Goal: Use online tool/utility: Utilize a website feature to perform a specific function

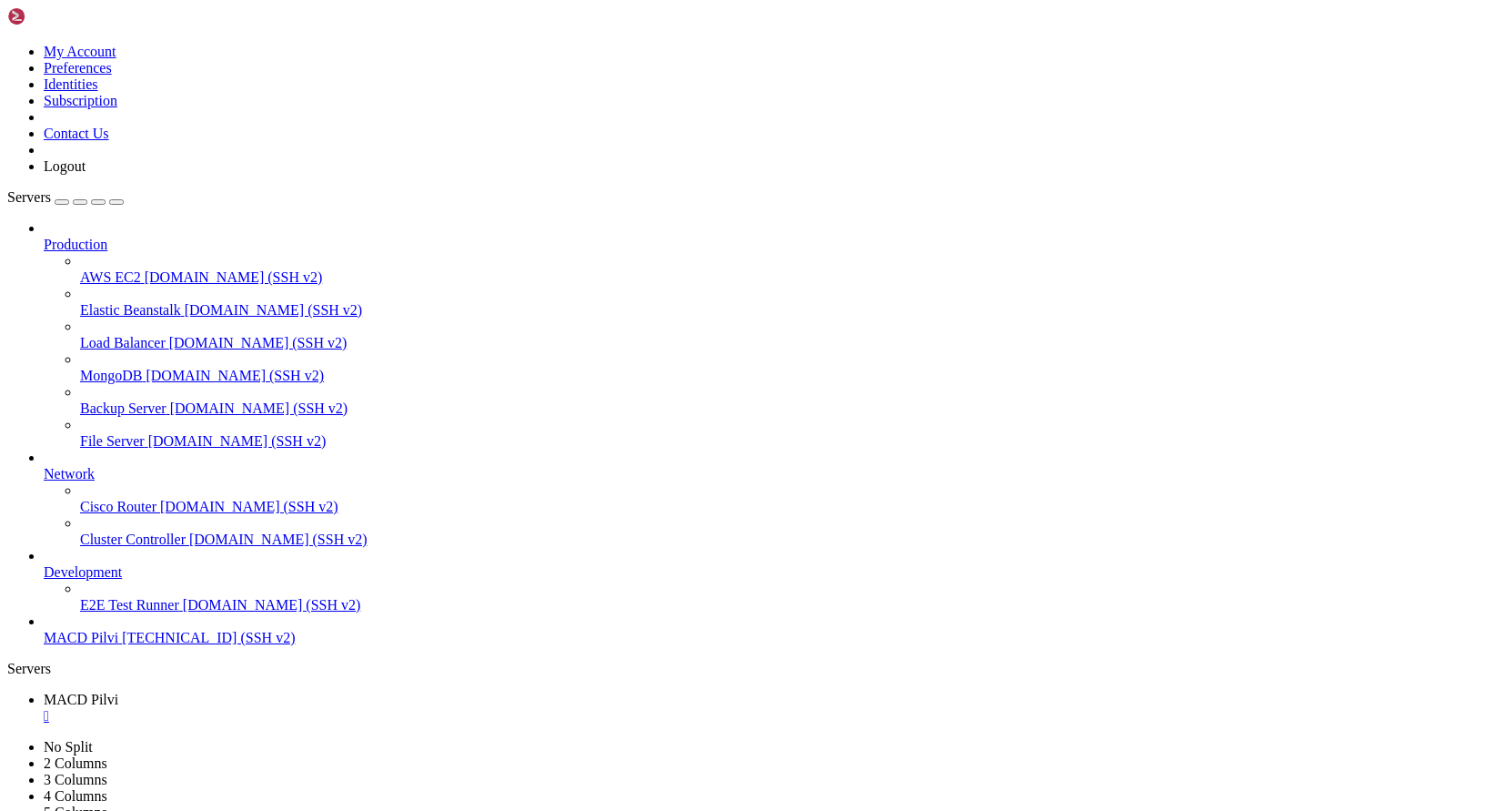
scroll to position [8, 2]
drag, startPoint x: 159, startPoint y: 1481, endPoint x: 81, endPoint y: 1485, distance: 78.1
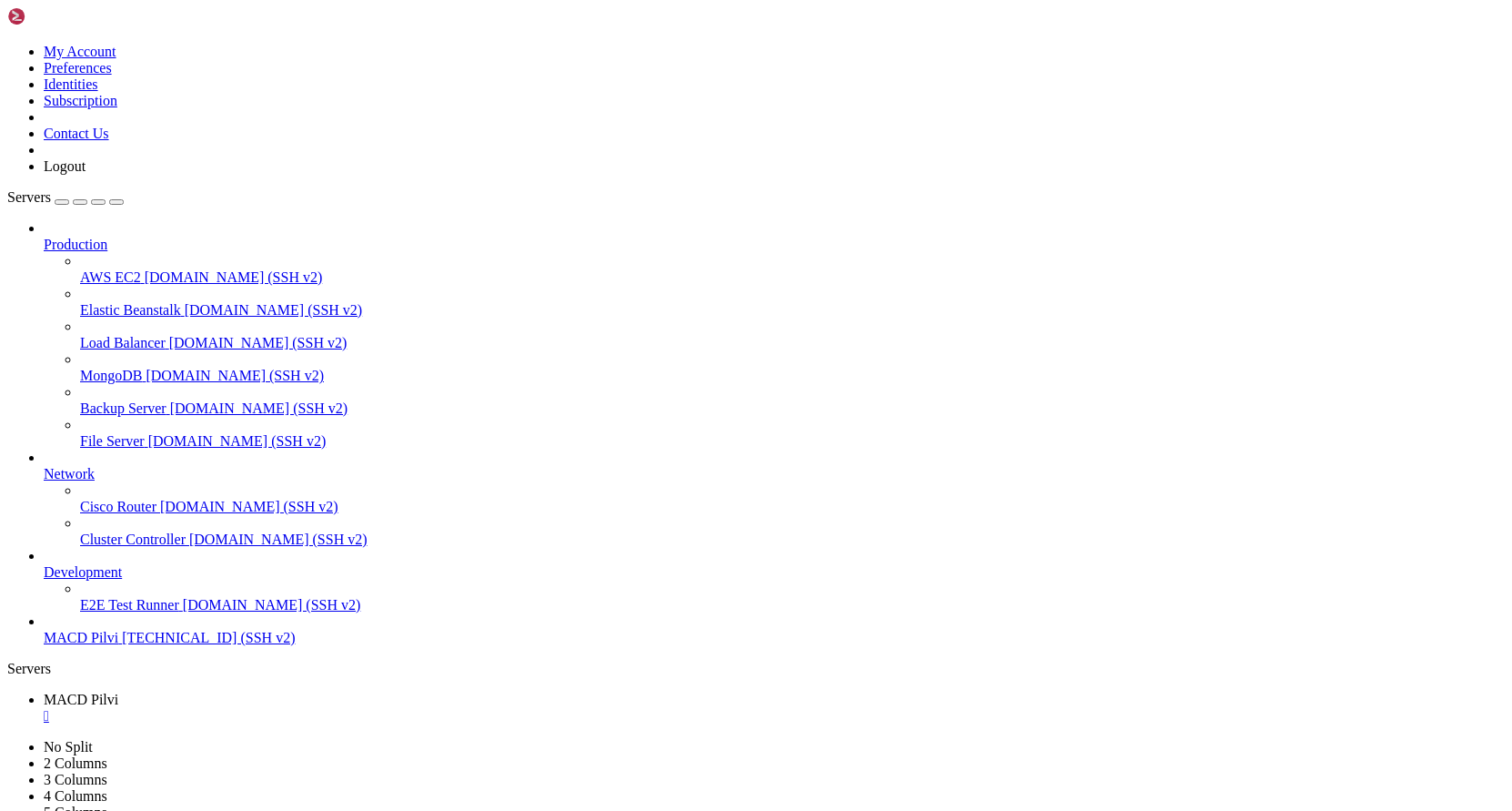
scroll to position [1241, 0]
drag, startPoint x: 649, startPoint y: 1698, endPoint x: 288, endPoint y: 1692, distance: 361.0
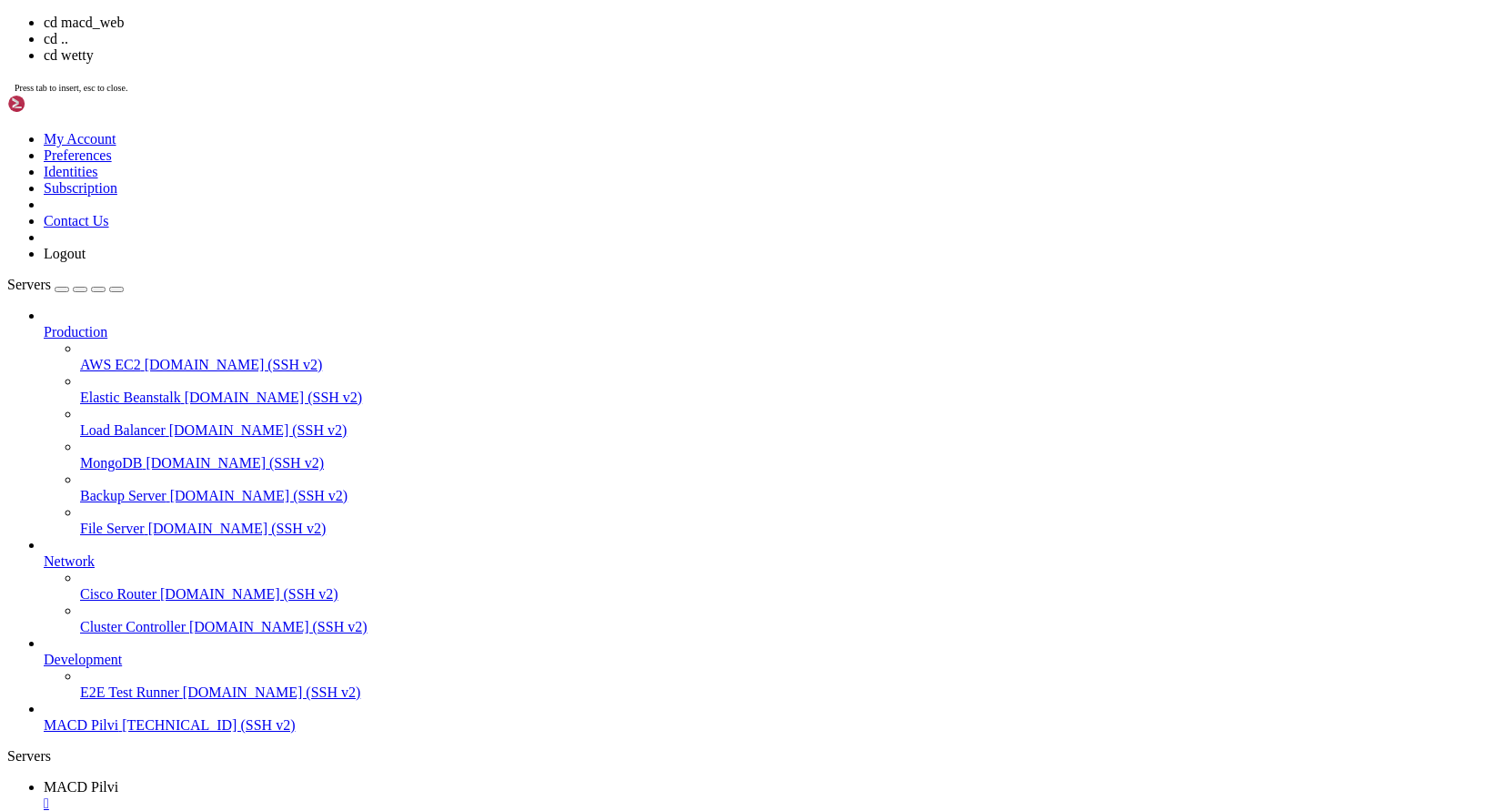
drag, startPoint x: 488, startPoint y: 1766, endPoint x: 319, endPoint y: 1737, distance: 171.5
drag, startPoint x: 647, startPoint y: 748, endPoint x: 391, endPoint y: 625, distance: 284.0
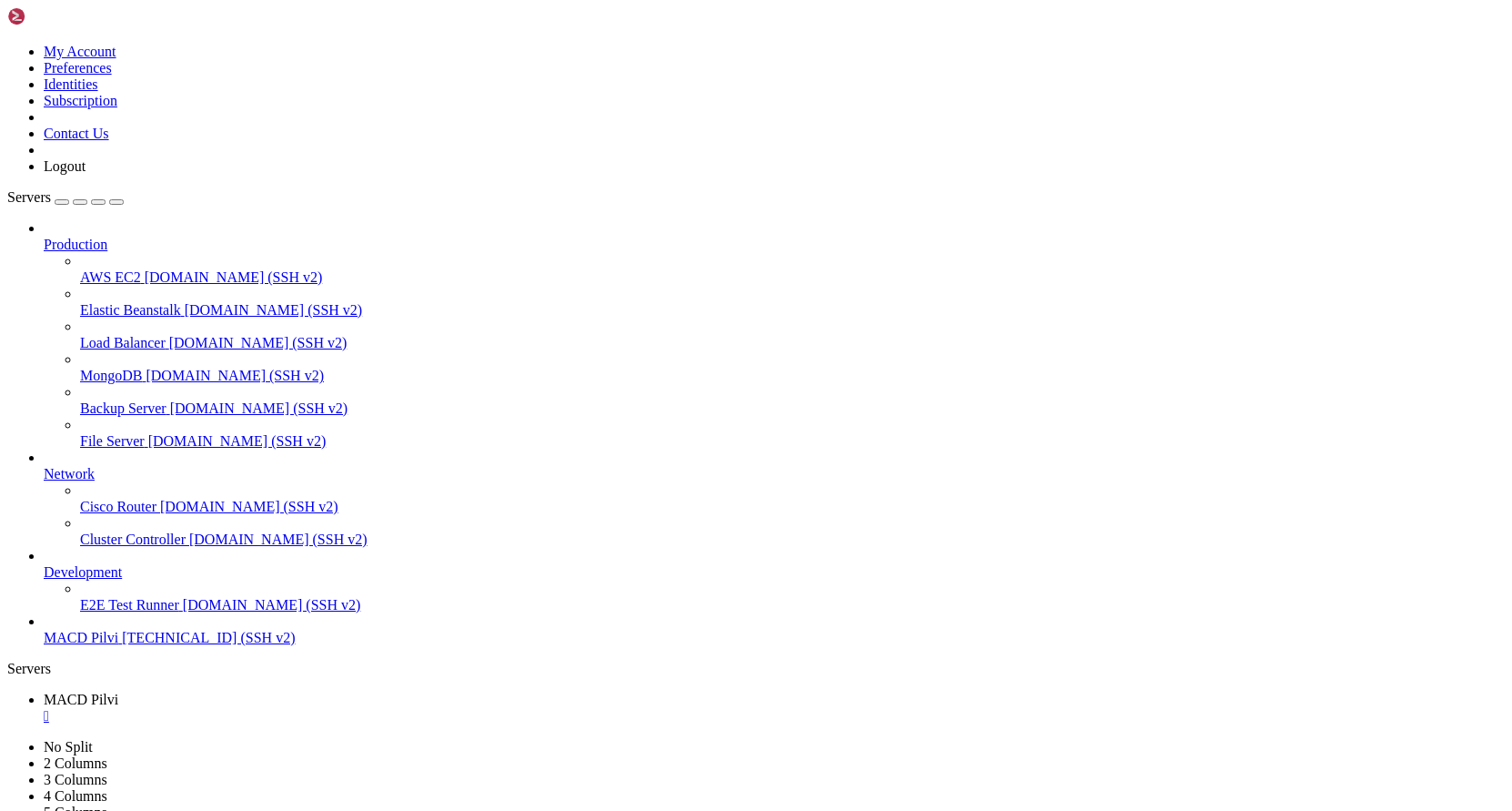
drag, startPoint x: 330, startPoint y: 1680, endPoint x: 487, endPoint y: 1682, distance: 157.0
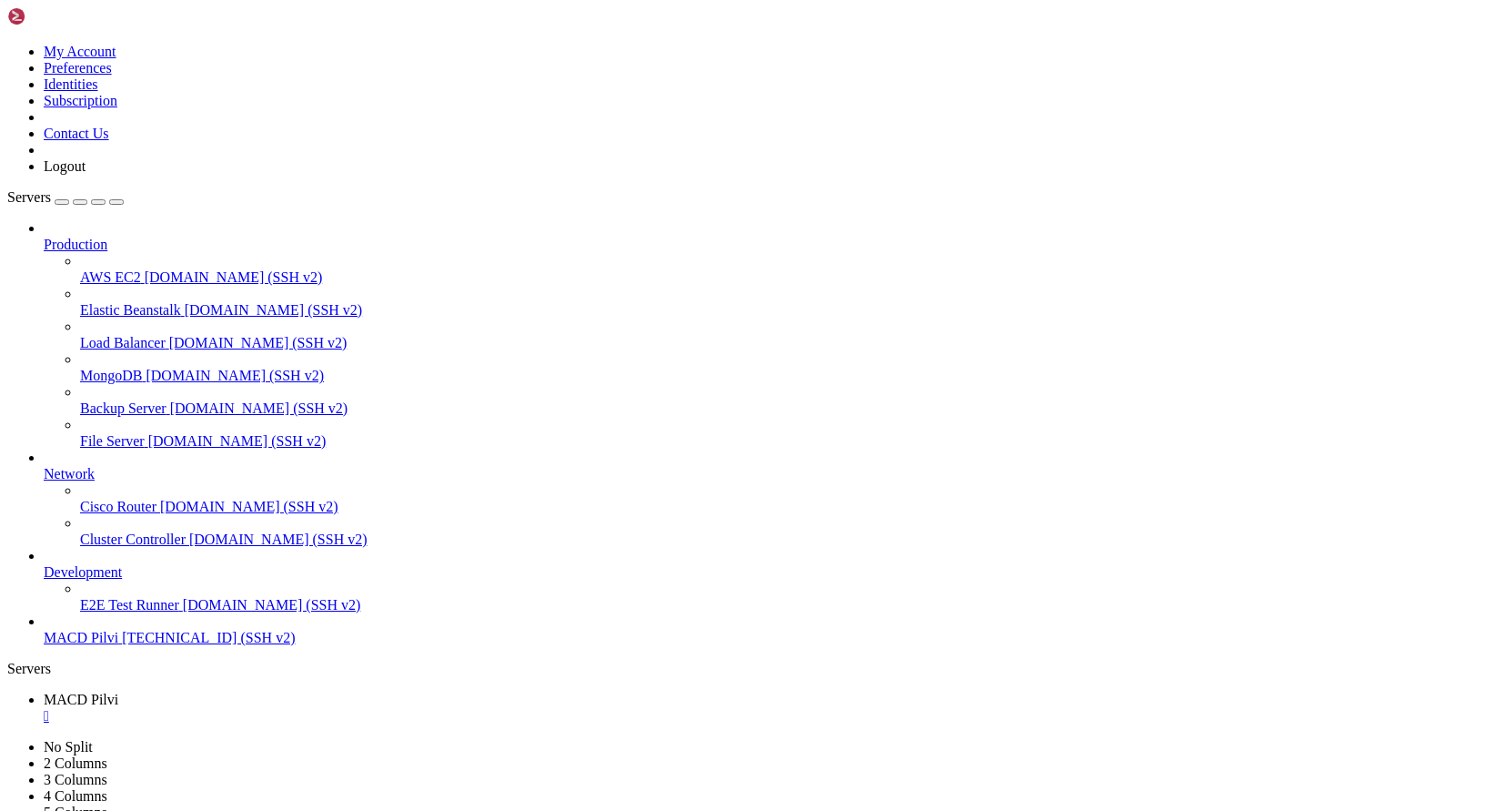
scroll to position [1841, 0]
drag, startPoint x: 328, startPoint y: 1368, endPoint x: 404, endPoint y: 1373, distance: 76.2
copy x-row "strategies"
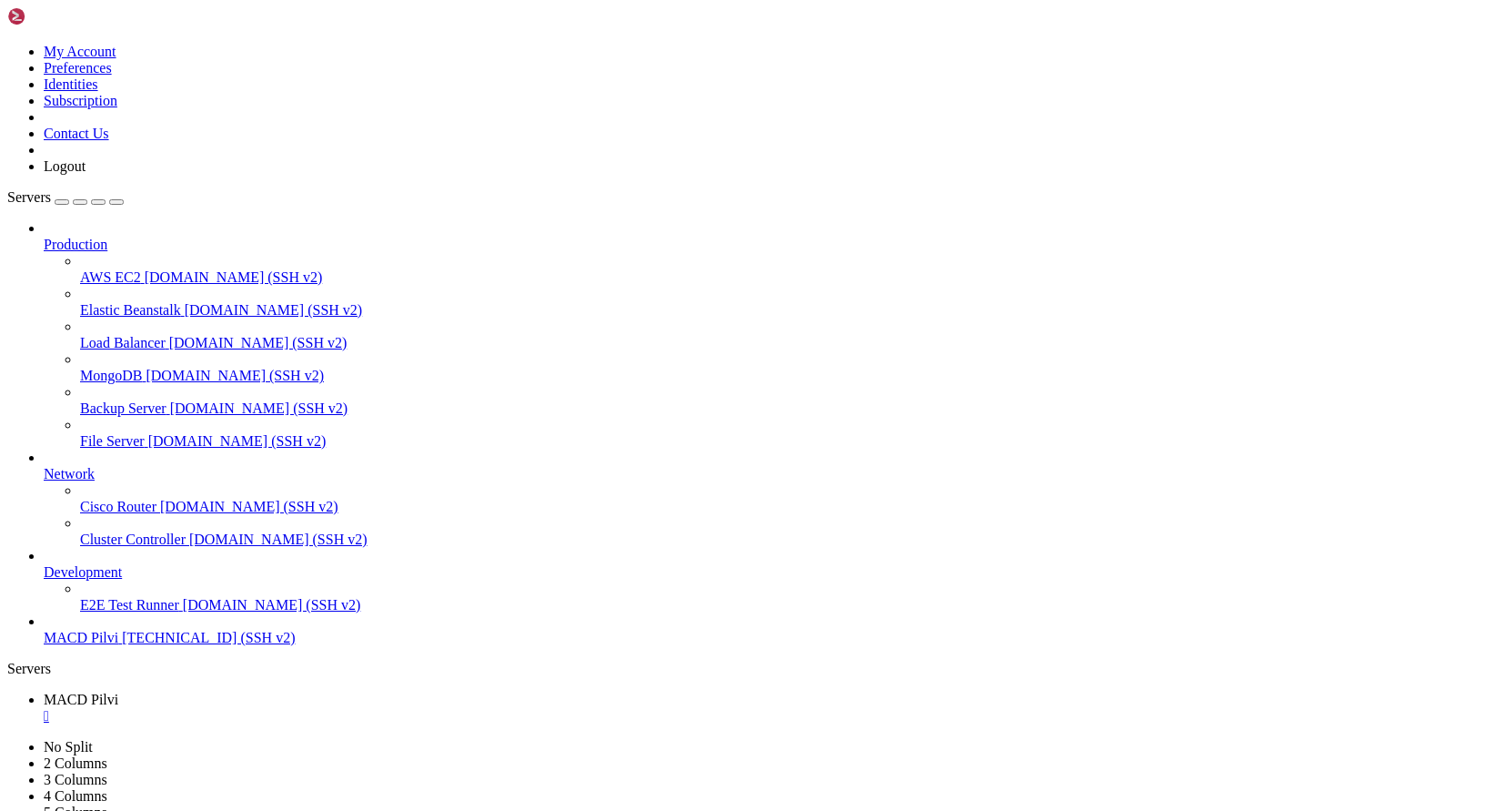
scroll to position [2041, 0]
drag, startPoint x: 194, startPoint y: 1692, endPoint x: 430, endPoint y: 1705, distance: 236.4
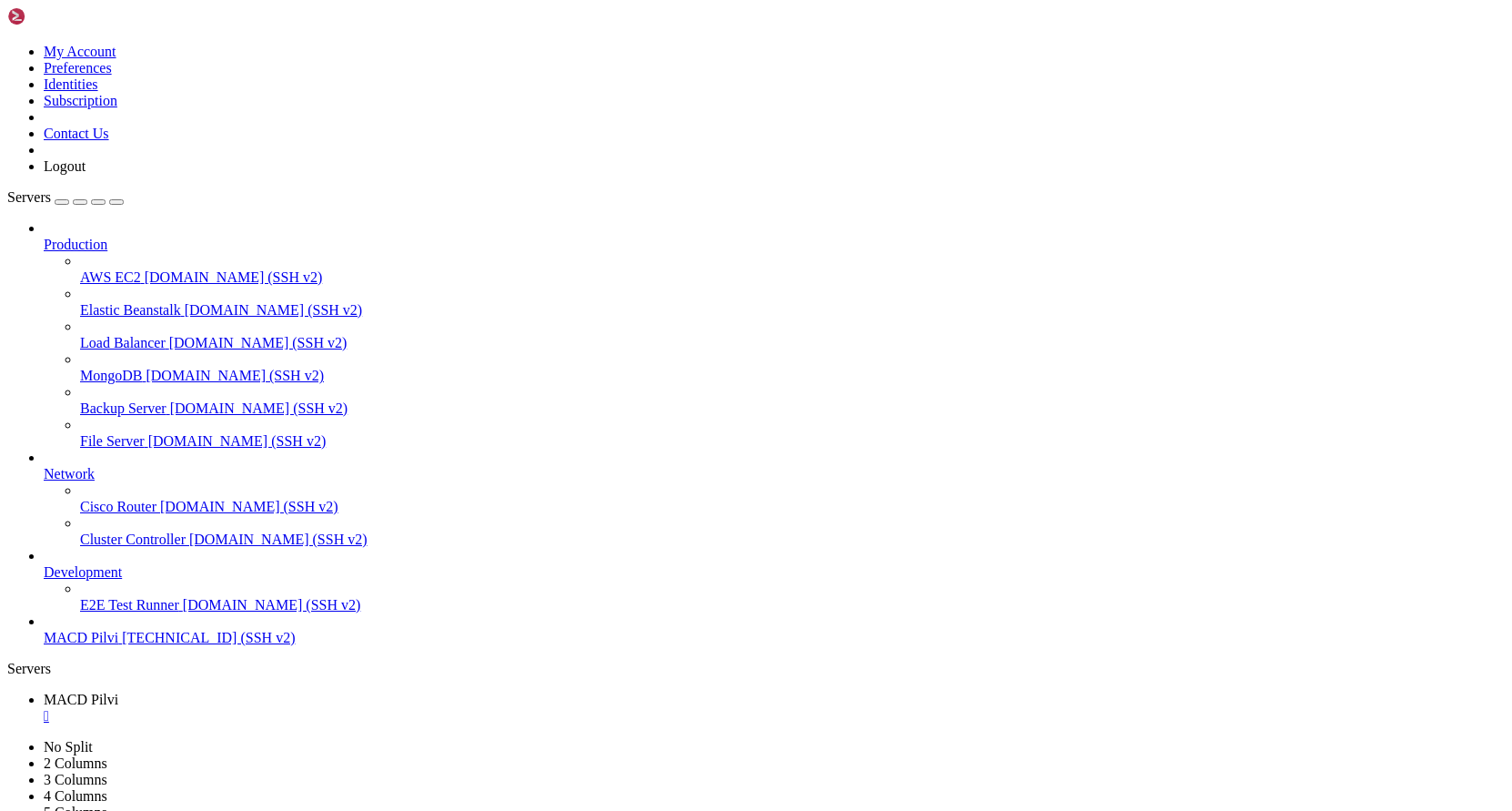
drag, startPoint x: 463, startPoint y: 1691, endPoint x: 197, endPoint y: 1698, distance: 266.1
drag, startPoint x: 359, startPoint y: 1398, endPoint x: 114, endPoint y: 1391, distance: 245.1
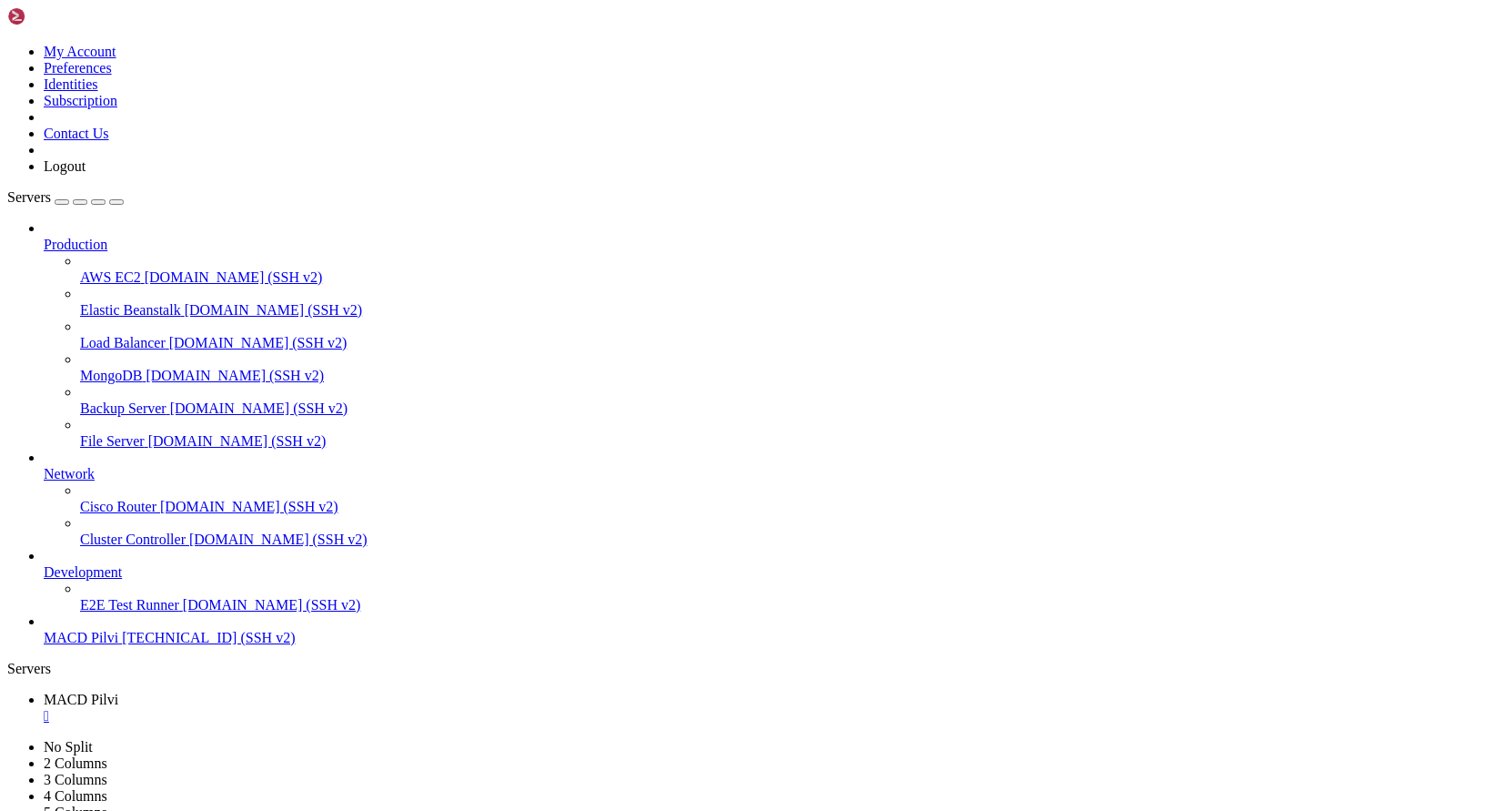
scroll to position [2861, 0]
drag, startPoint x: 278, startPoint y: 1603, endPoint x: 14, endPoint y: 1059, distance: 604.7
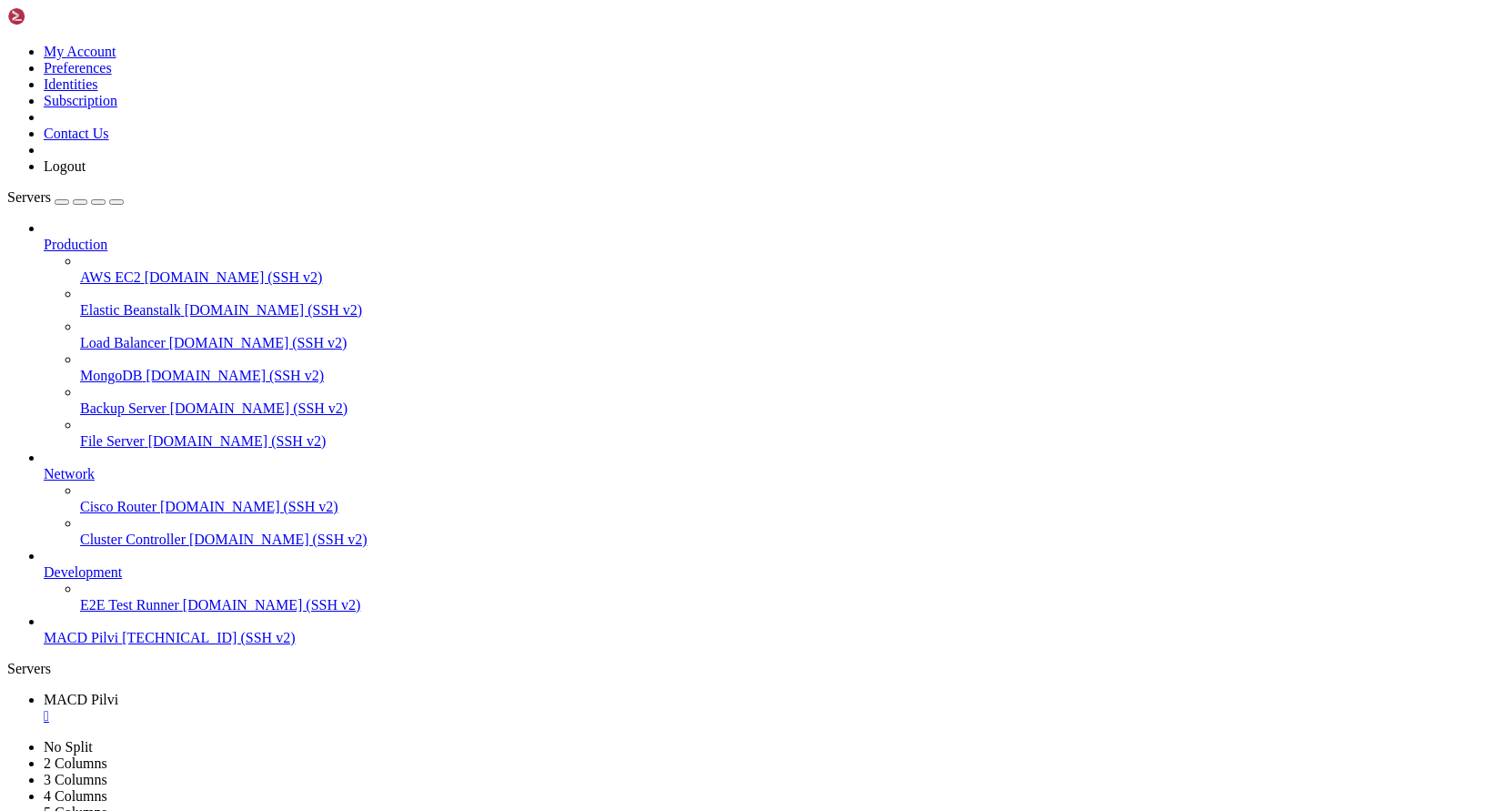
drag, startPoint x: 19, startPoint y: 1648, endPoint x: 1045, endPoint y: 1659, distance: 1026.1
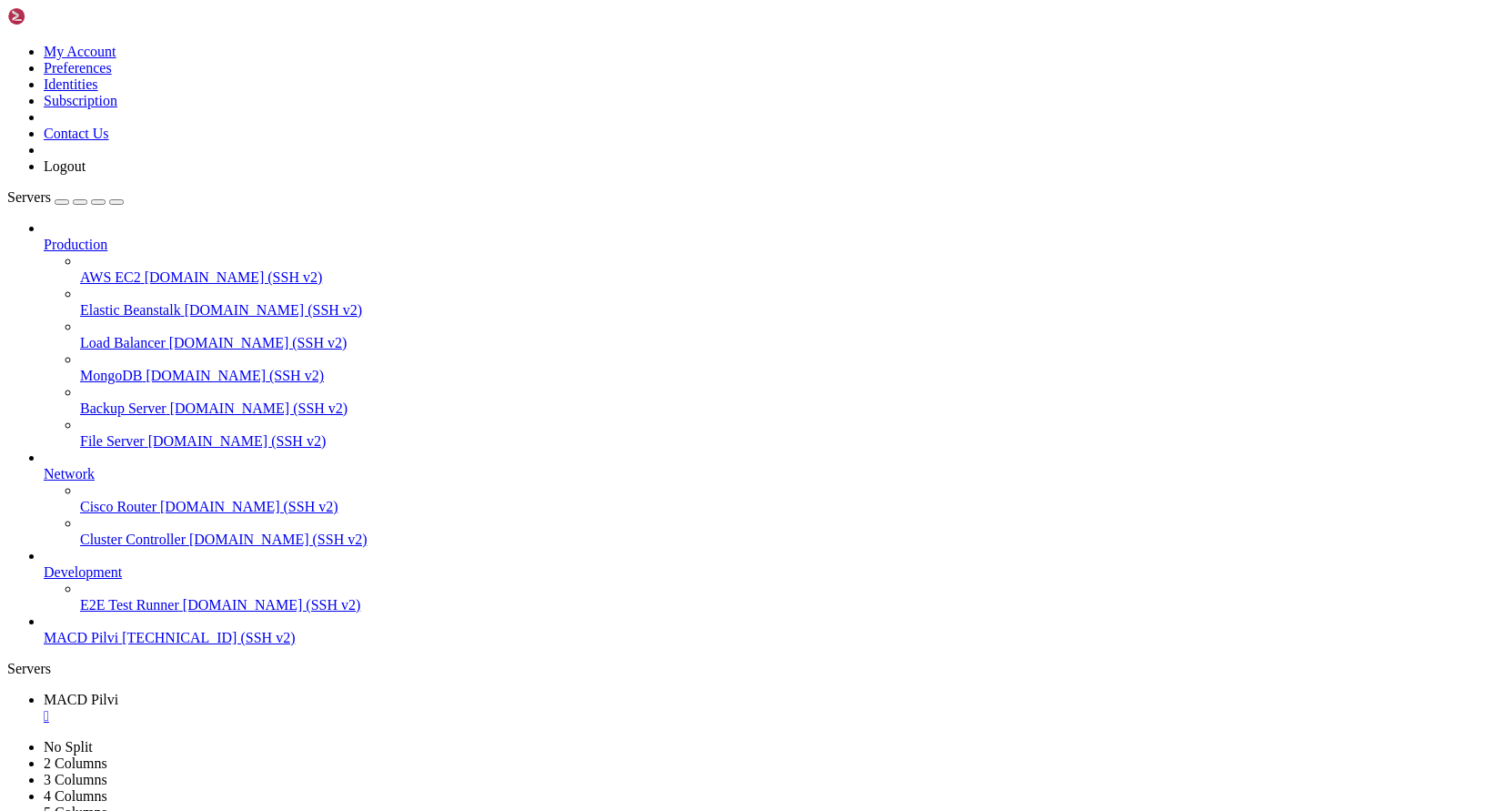
scroll to position [39580, 0]
drag, startPoint x: 44, startPoint y: 1541, endPoint x: 24, endPoint y: 1097, distance: 444.5
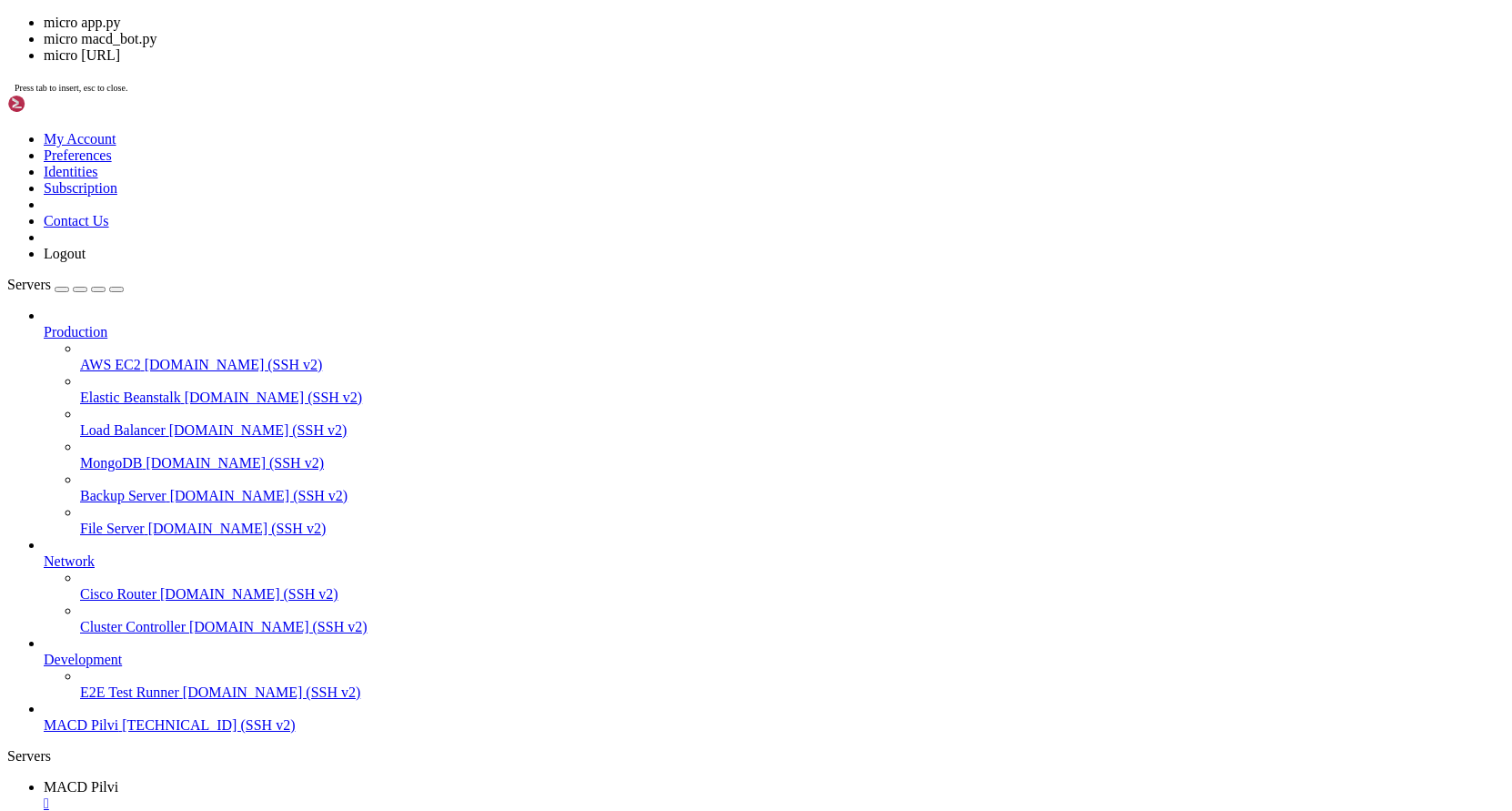
scroll to position [42868, 0]
drag, startPoint x: 329, startPoint y: 1457, endPoint x: 490, endPoint y: 1457, distance: 161.0
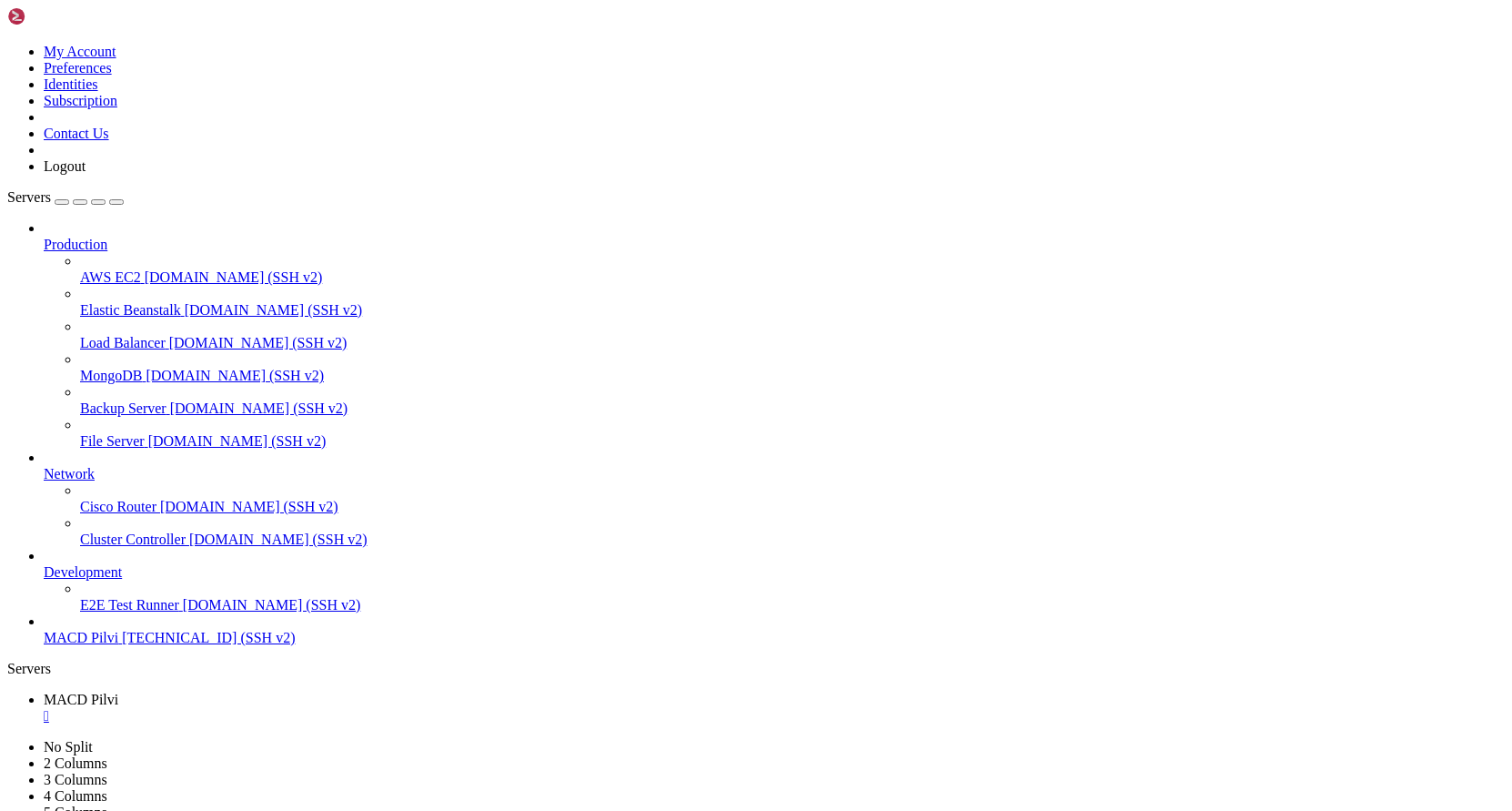
scroll to position [43323, 0]
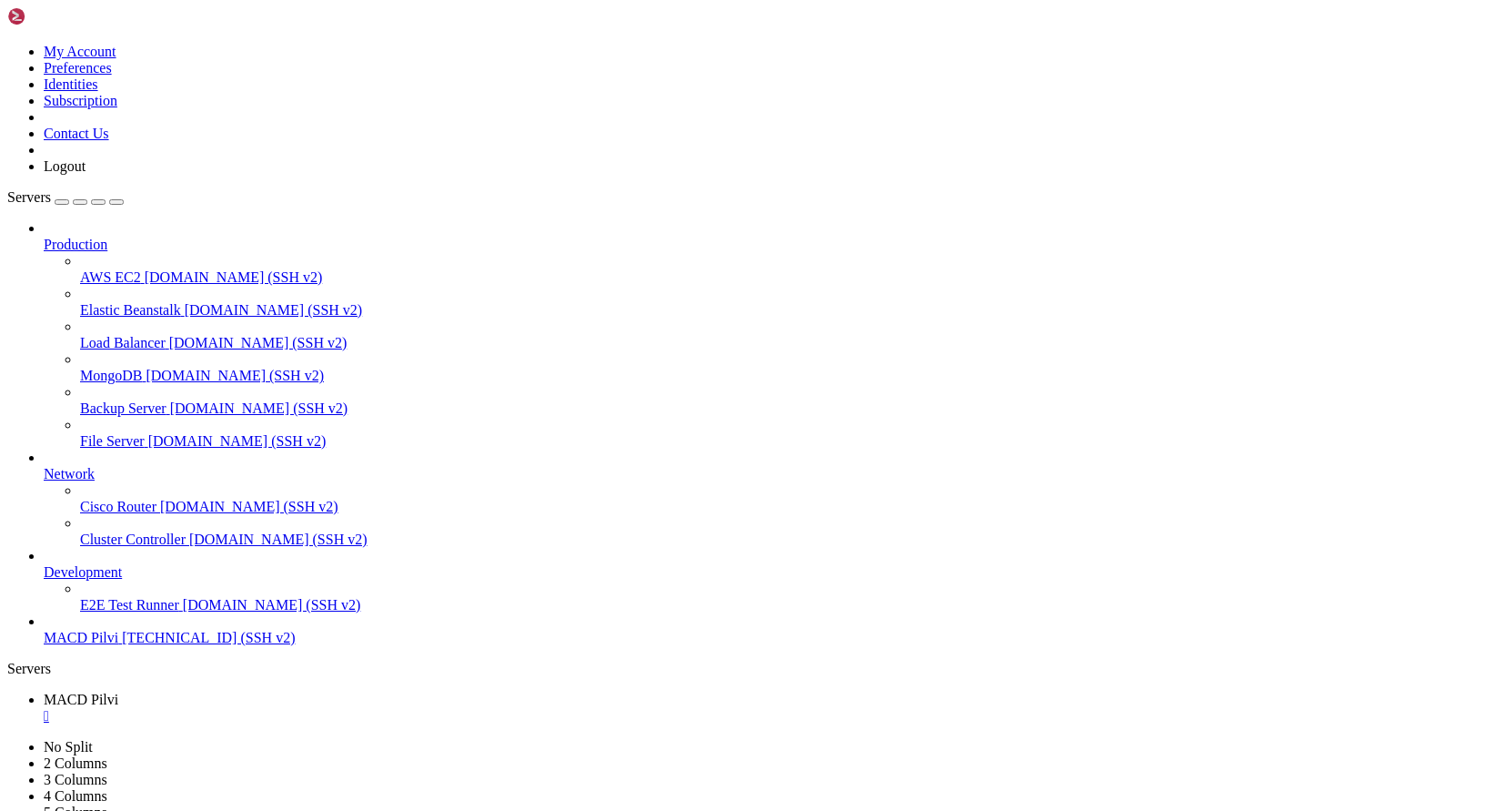
scroll to position [46602, 0]
drag, startPoint x: 13, startPoint y: 1641, endPoint x: 581, endPoint y: 1653, distance: 568.1
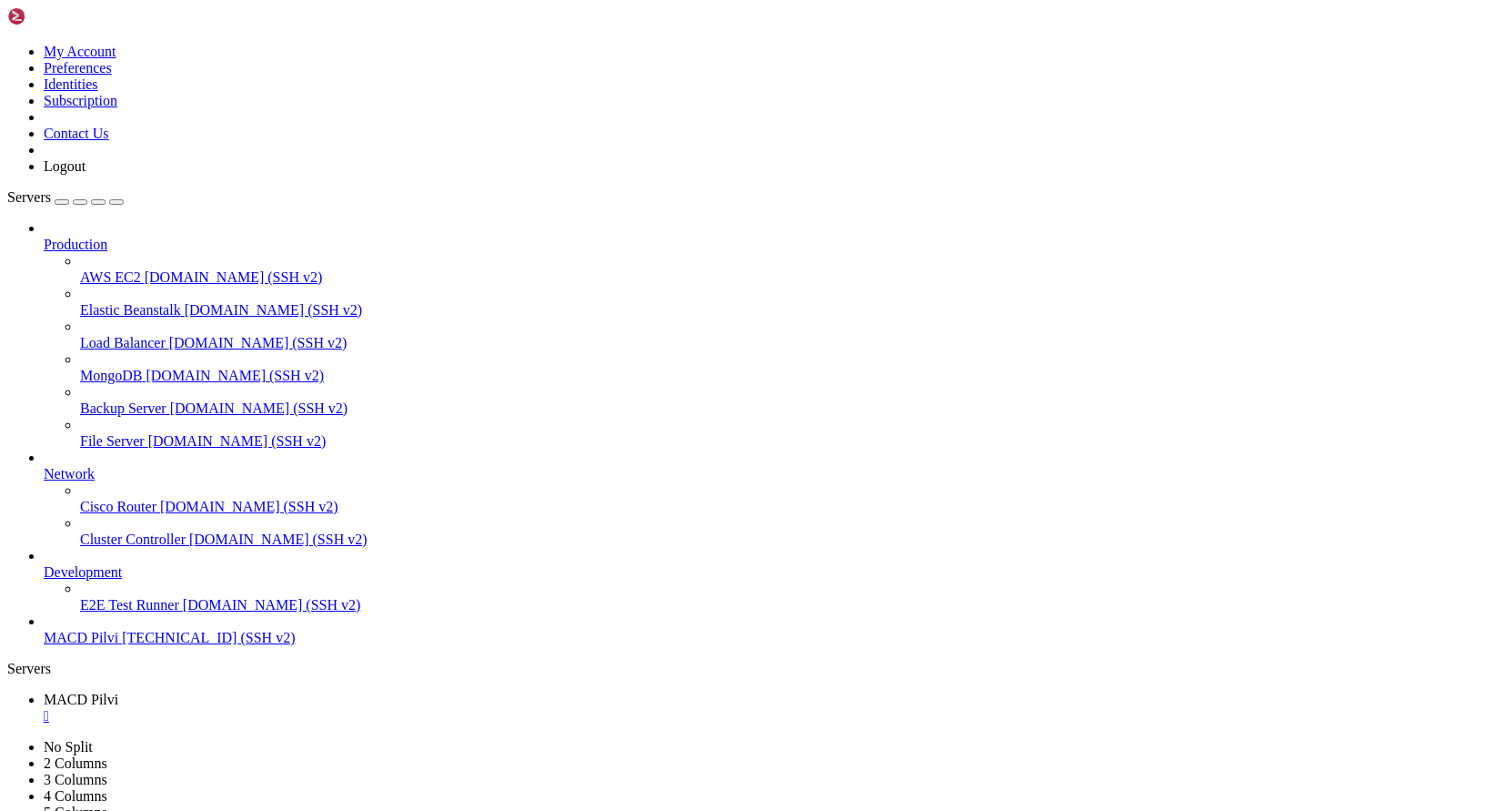
drag, startPoint x: 339, startPoint y: 1695, endPoint x: 289, endPoint y: 1246, distance: 451.8
copy div "docker-compose run --rm freqtrade backtesting --config user_data/config.json --…"
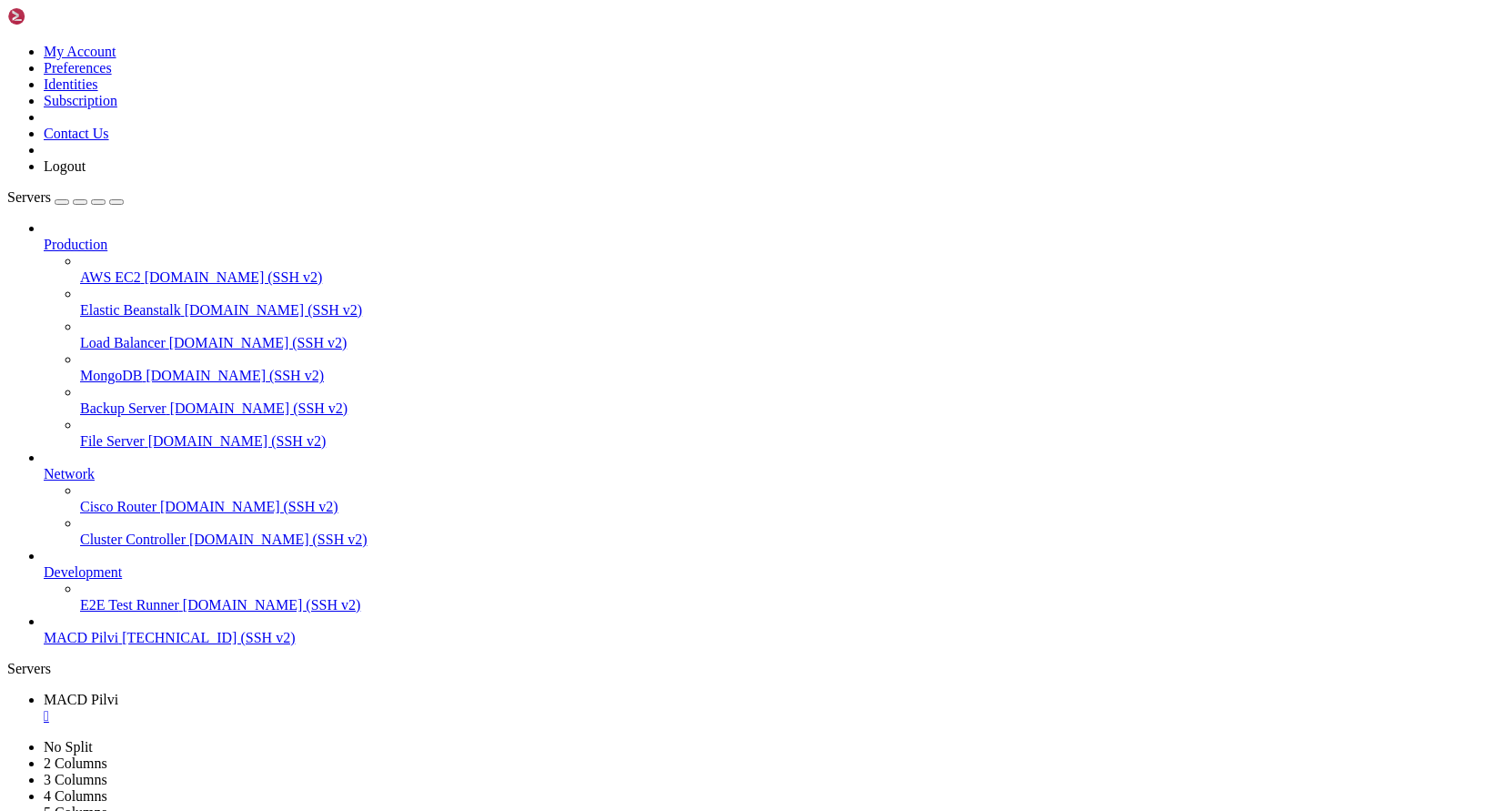
drag, startPoint x: 127, startPoint y: 1679, endPoint x: 17, endPoint y: 1326, distance: 369.7
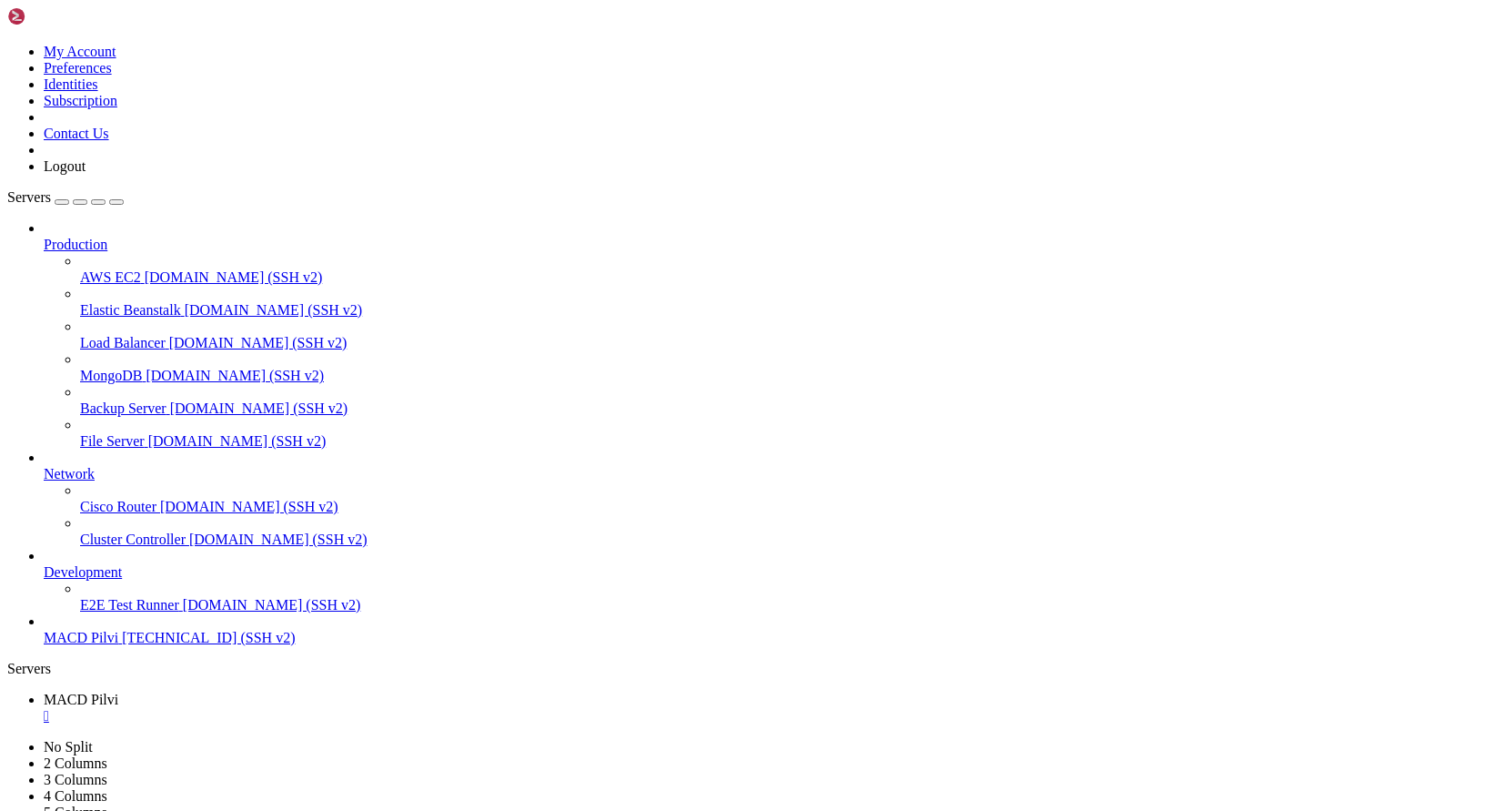
scroll to position [57770, 0]
drag, startPoint x: 18, startPoint y: 1325, endPoint x: 539, endPoint y: 1366, distance: 522.6
drag, startPoint x: 1093, startPoint y: 1672, endPoint x: 14, endPoint y: 1384, distance: 1116.8
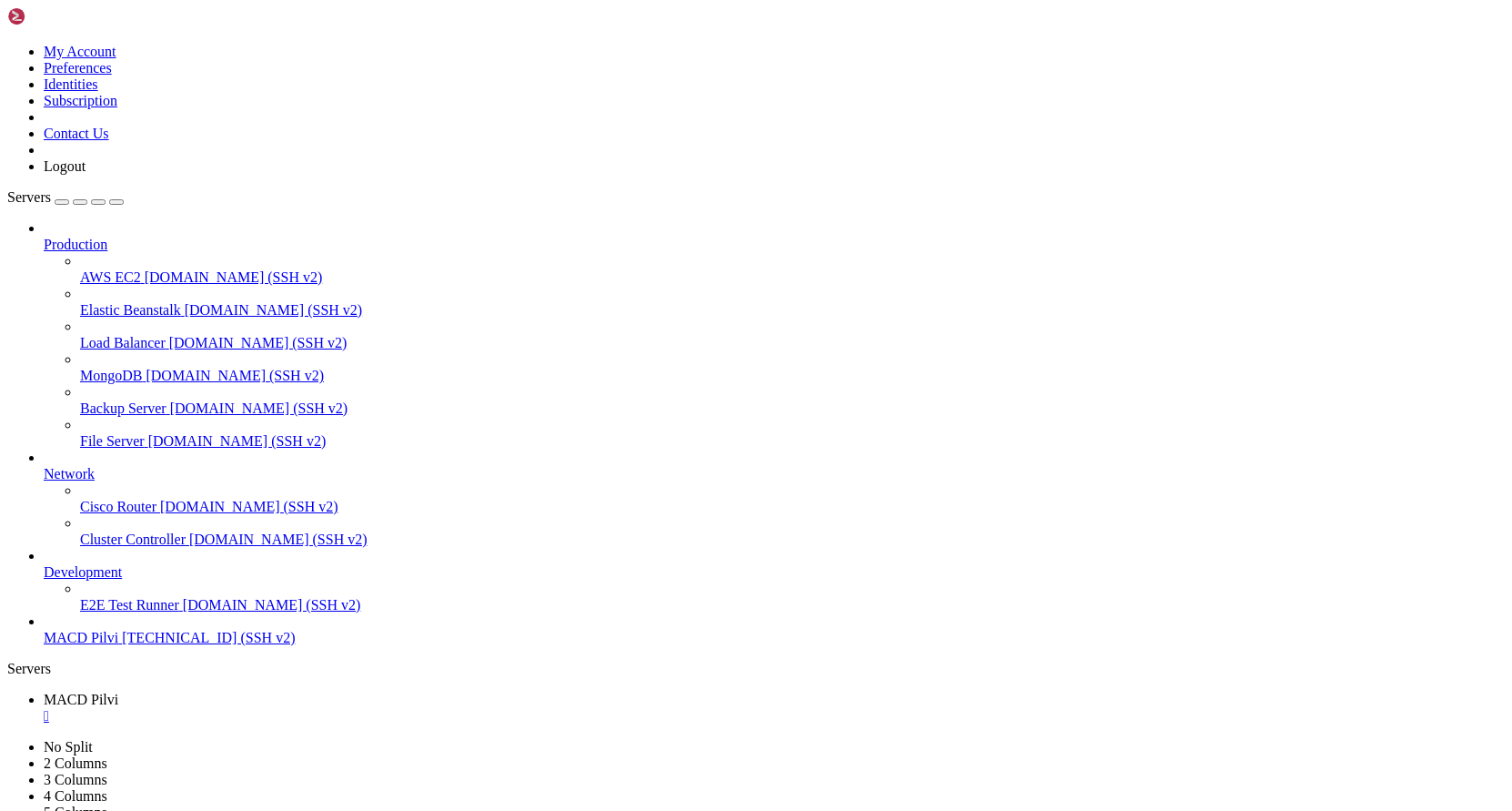
copy div "LOREMIPSUMD SITAME ┏━━━━━━━━━┳━━━━━━━━┳━━━━━━━━━━━━━━┳━━━━━━━━━━━━━━━━┳━━━━━━━━…"
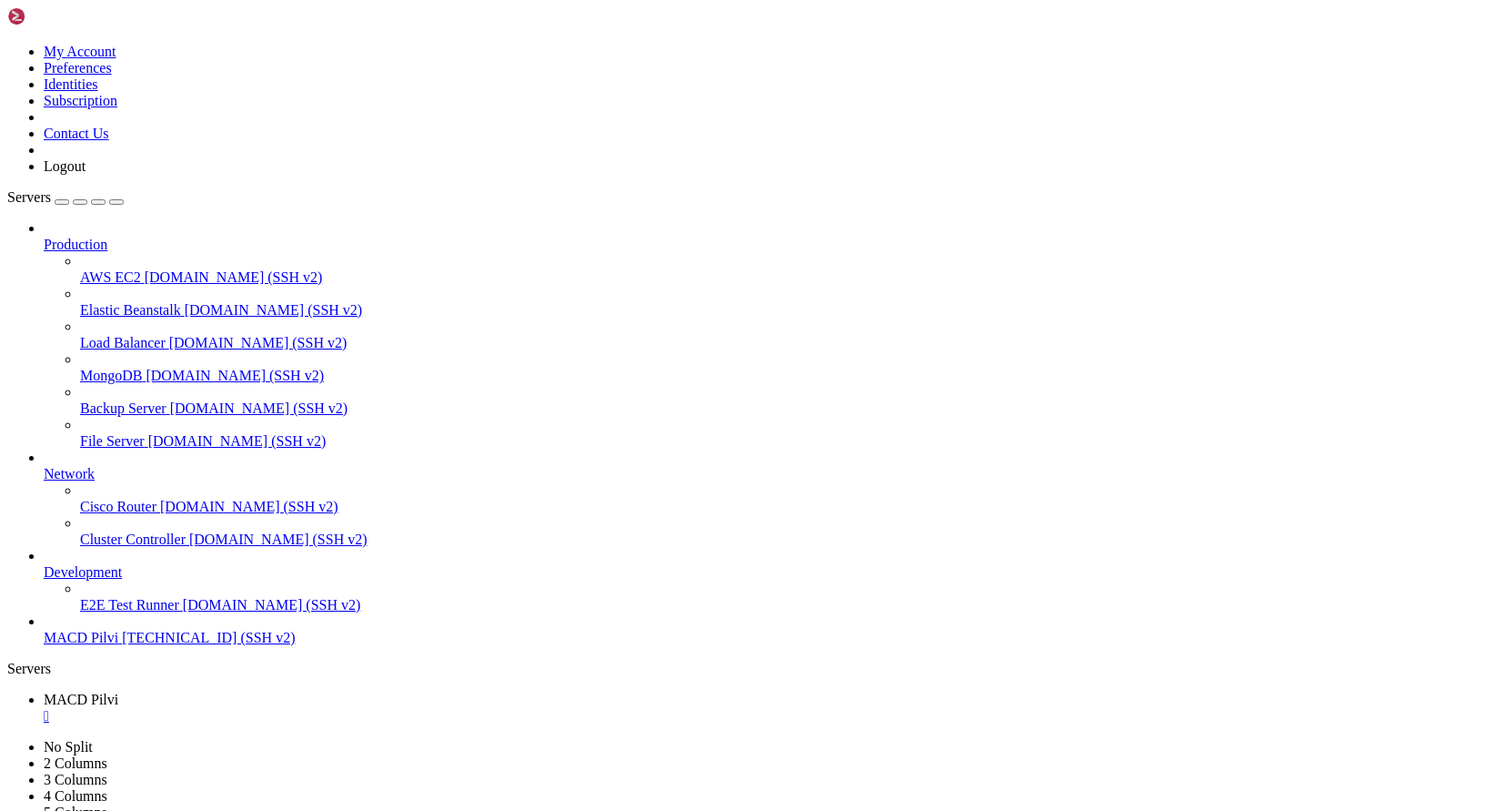
scroll to position [71551, 0]
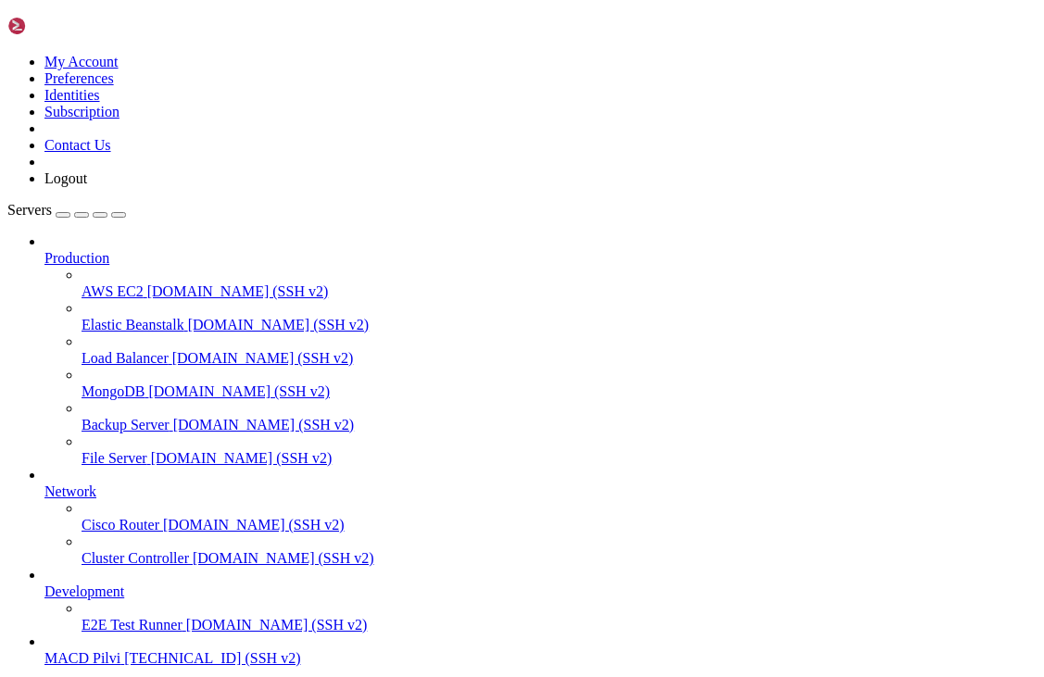
scroll to position [89, 0]
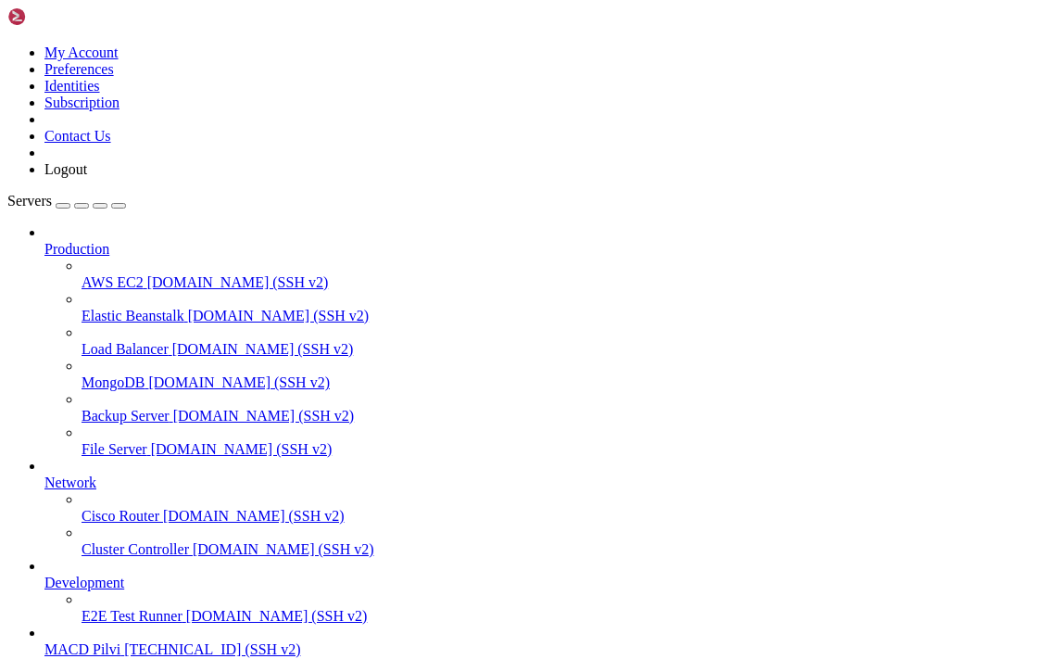
click at [120, 641] on span "MACD Pilvi" at bounding box center [82, 649] width 76 height 16
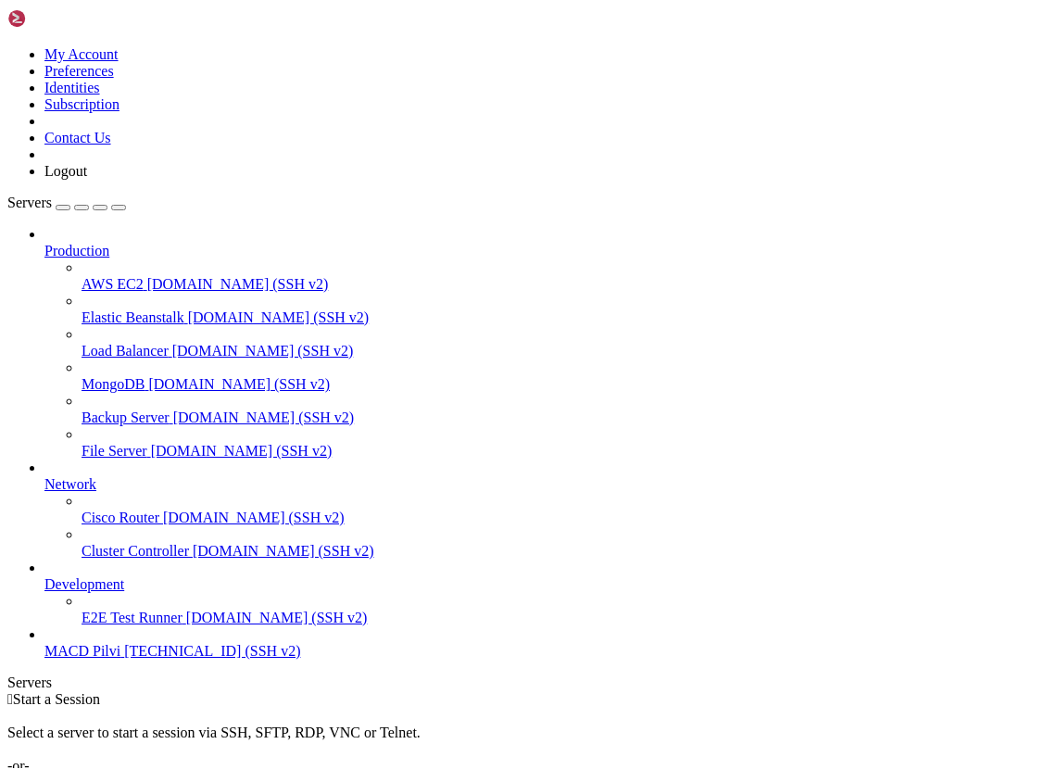
scroll to position [0, 0]
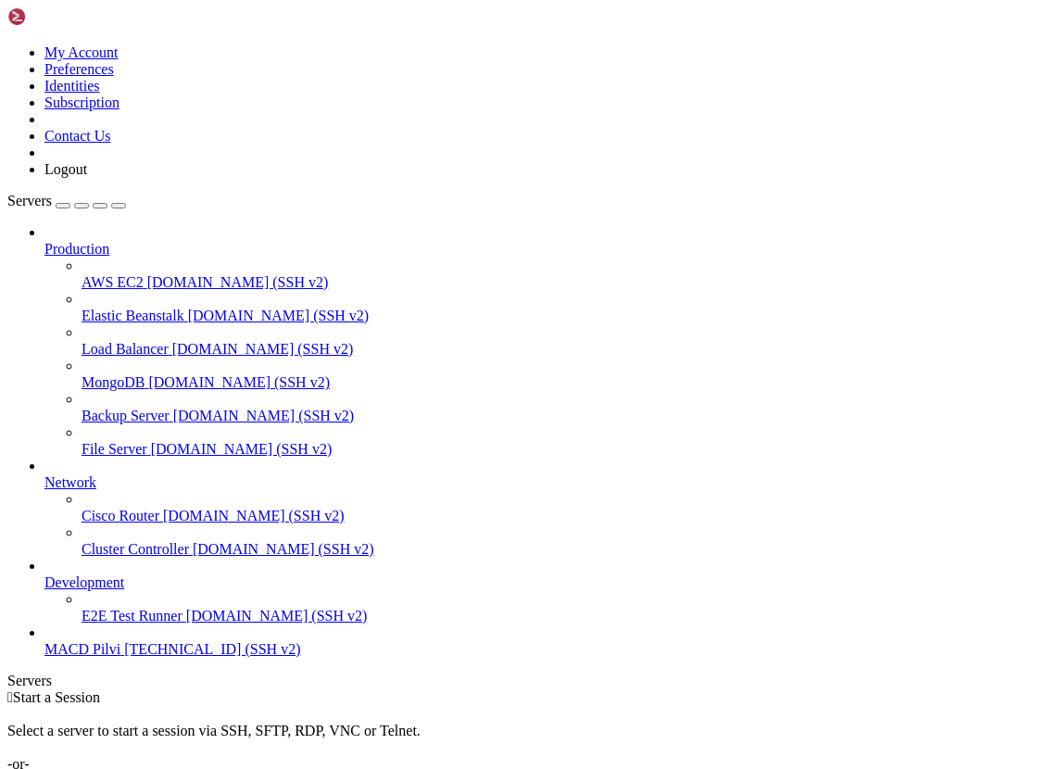
click at [102, 657] on span "MACD Pilvi" at bounding box center [82, 649] width 76 height 16
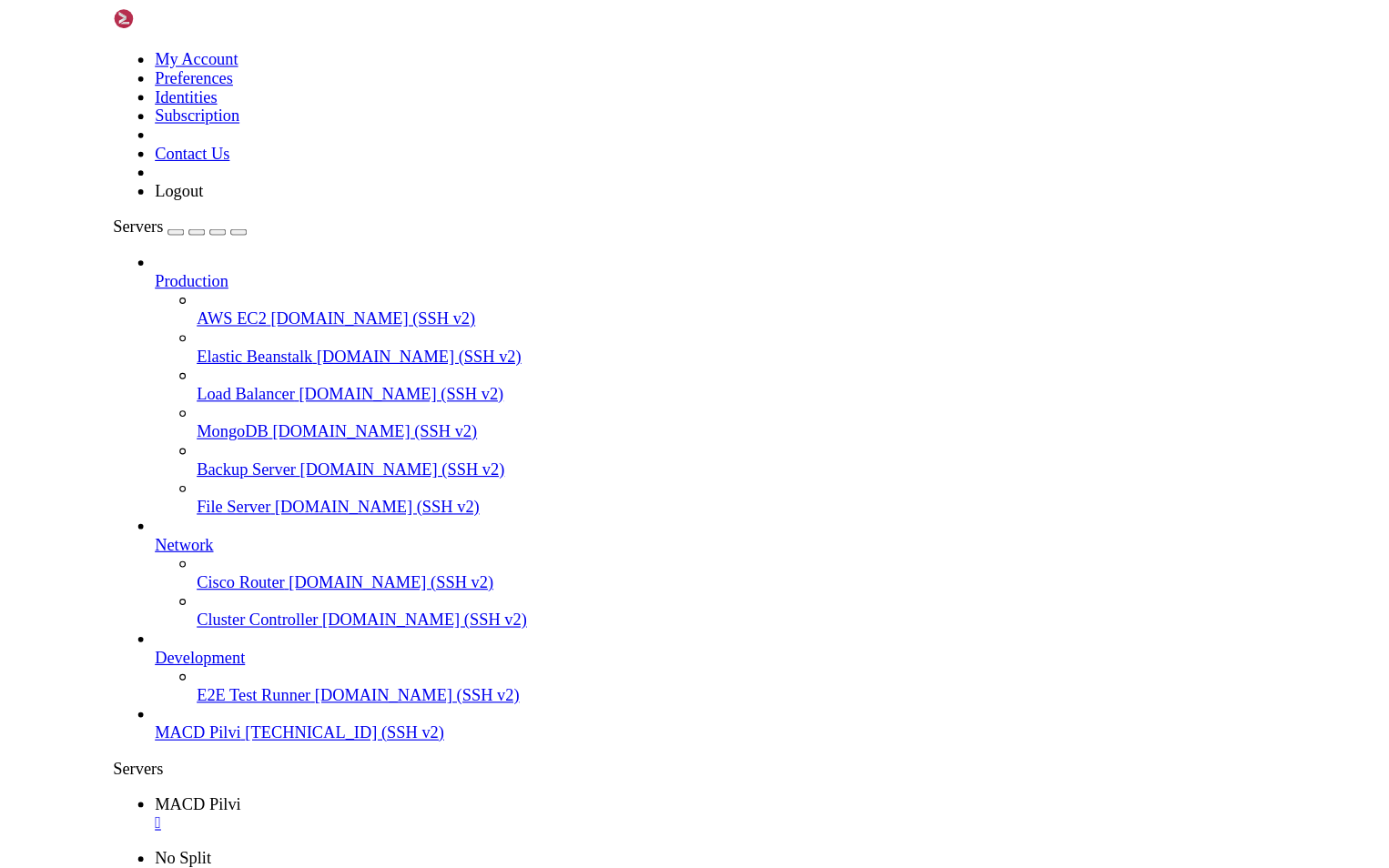
scroll to position [8, 2]
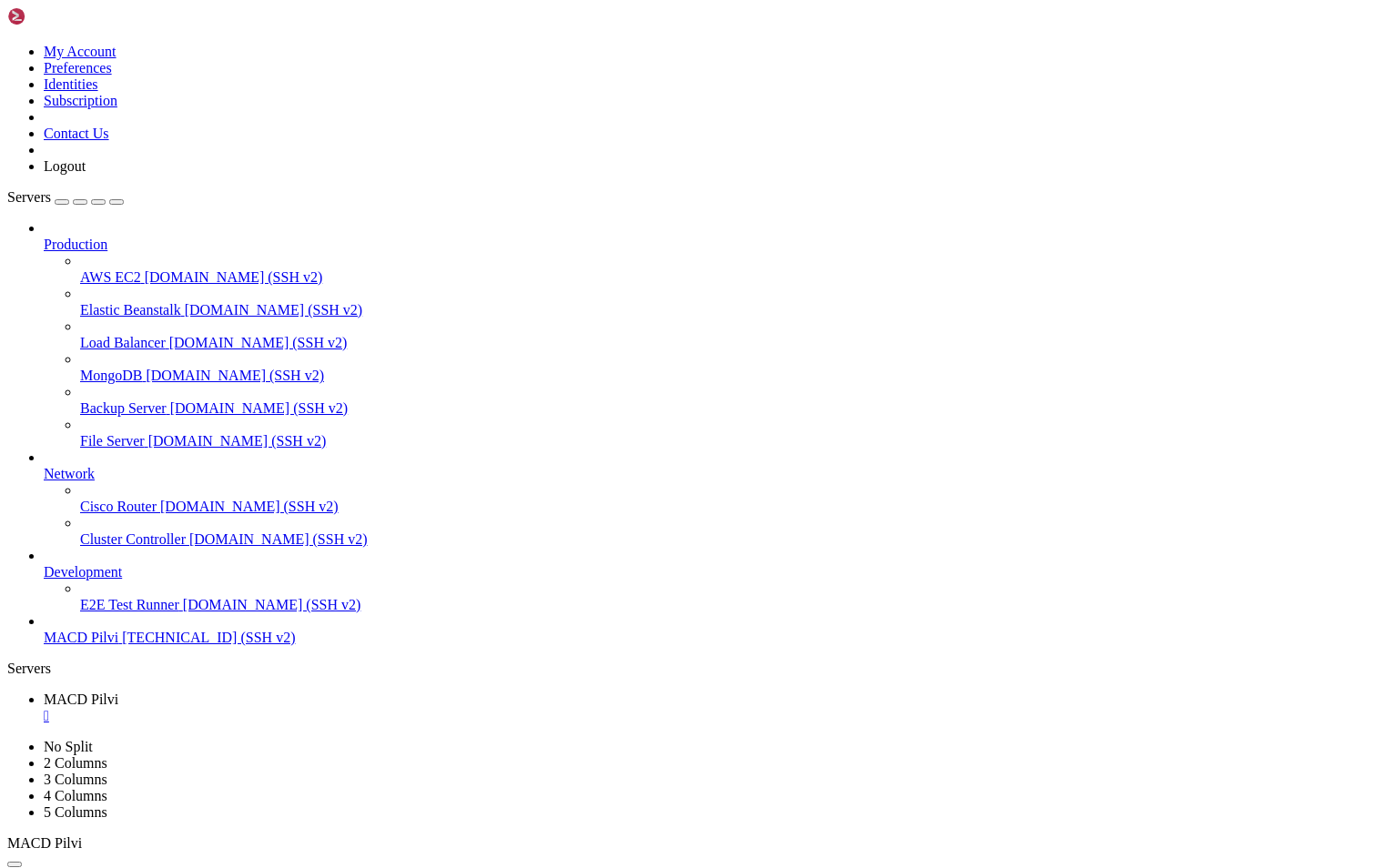
drag, startPoint x: 216, startPoint y: 1727, endPoint x: 417, endPoint y: 1723, distance: 201.0
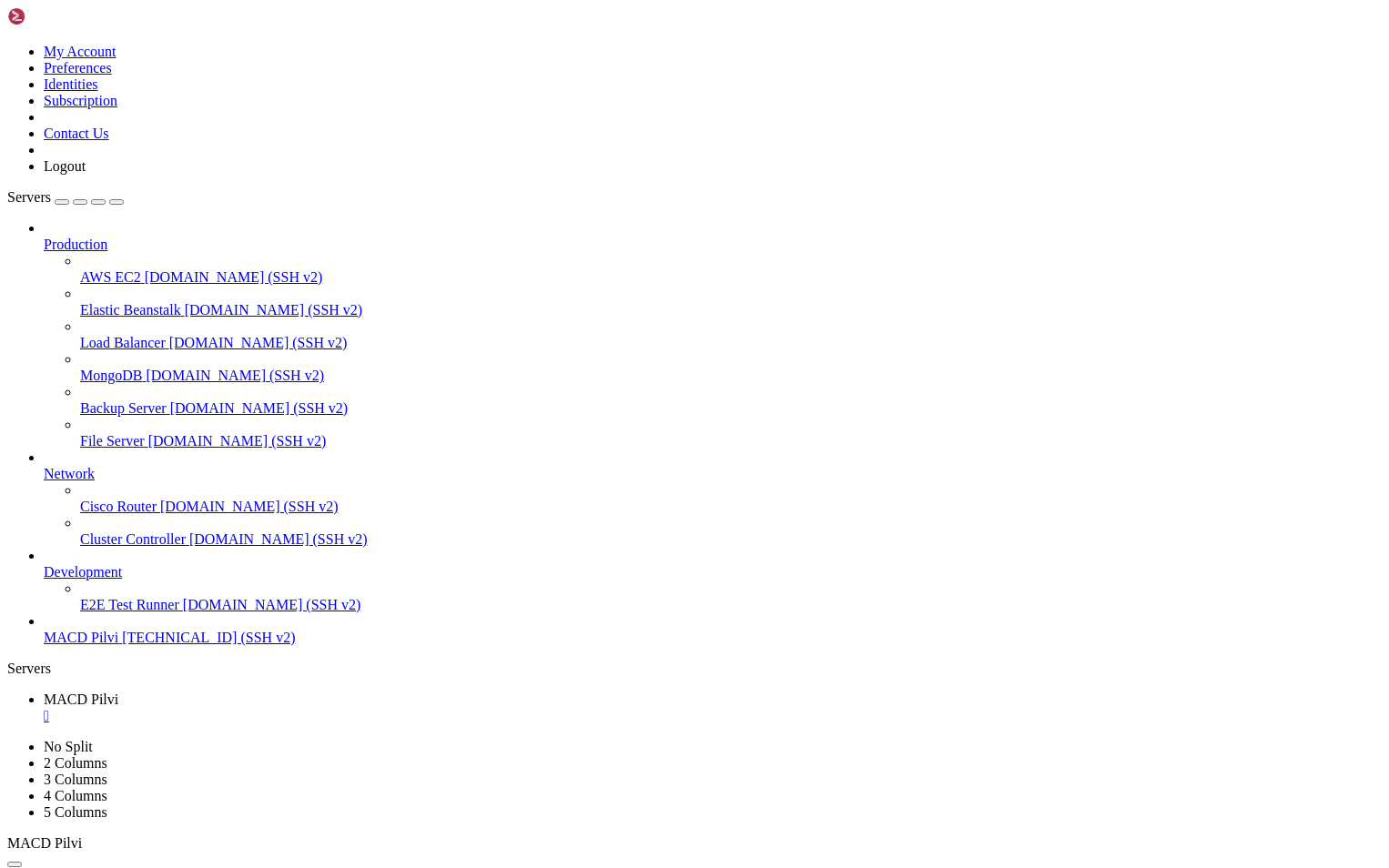
drag, startPoint x: 89, startPoint y: 1739, endPoint x: 19, endPoint y: 1693, distance: 83.8
drag, startPoint x: 17, startPoint y: 1667, endPoint x: 417, endPoint y: 1751, distance: 408.7
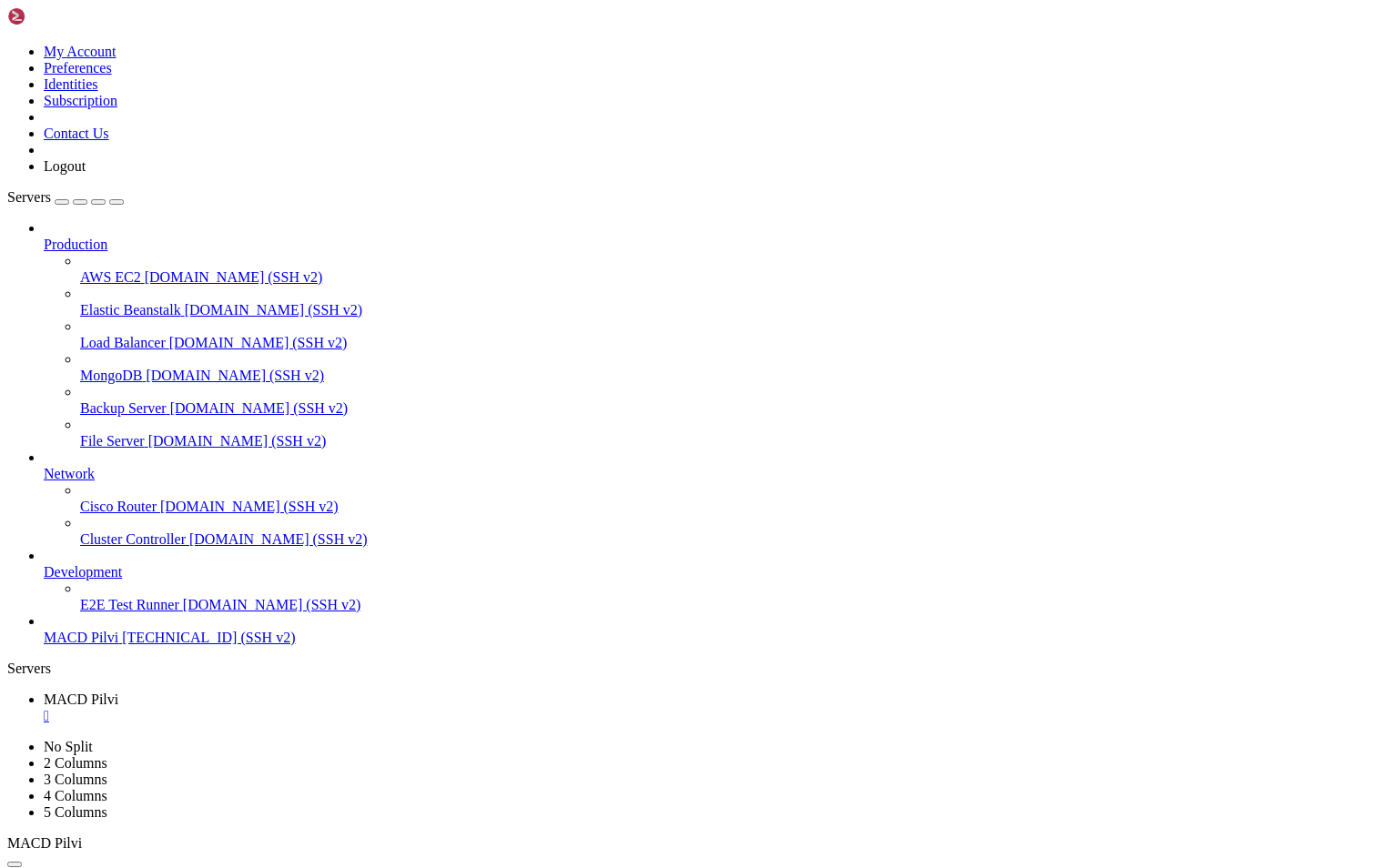
drag, startPoint x: 349, startPoint y: 1753, endPoint x: 10, endPoint y: 1713, distance: 341.4
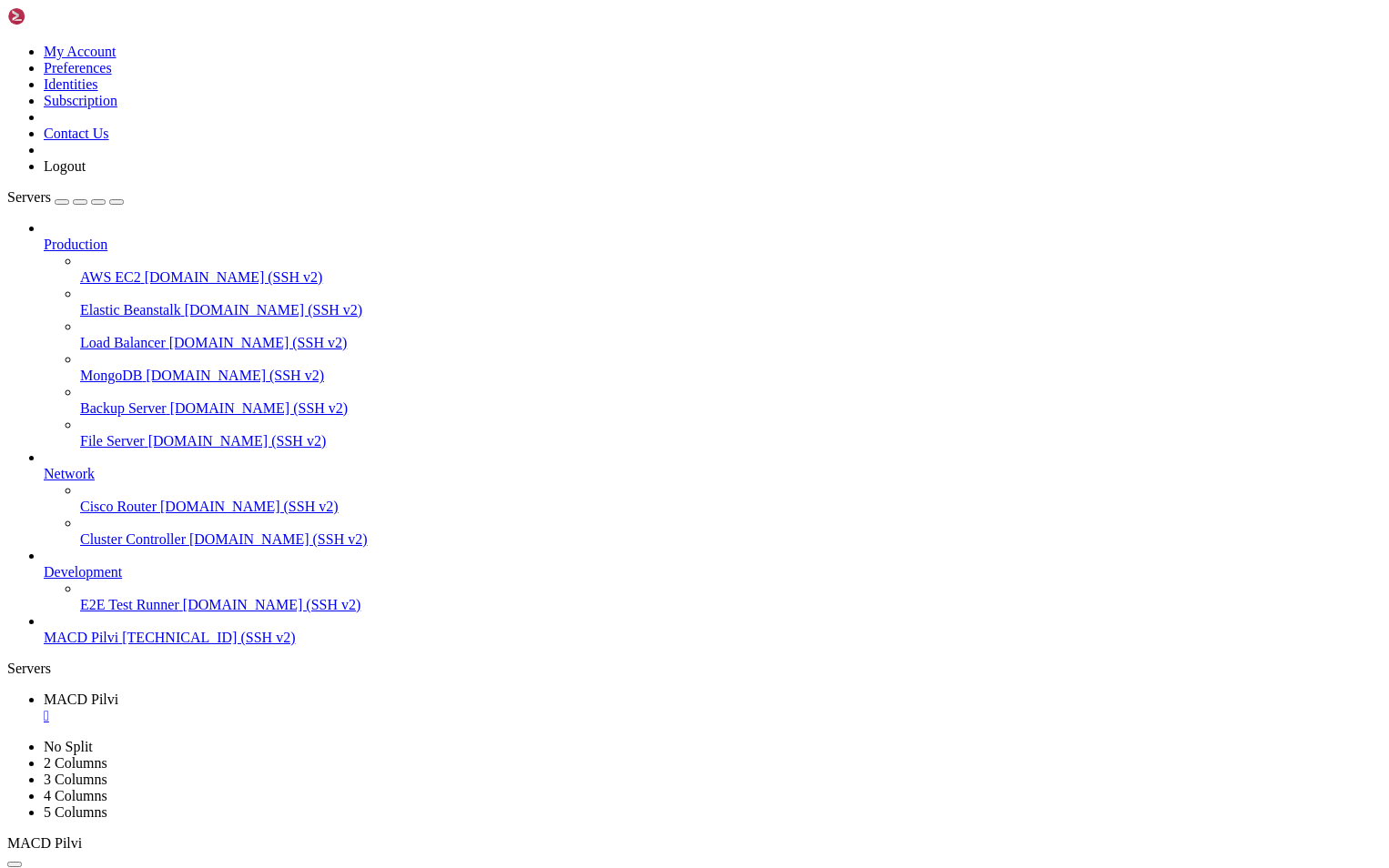
drag, startPoint x: 13, startPoint y: 1709, endPoint x: 179, endPoint y: 1735, distance: 168.0
drag, startPoint x: 283, startPoint y: 1756, endPoint x: 16, endPoint y: 1713, distance: 270.4
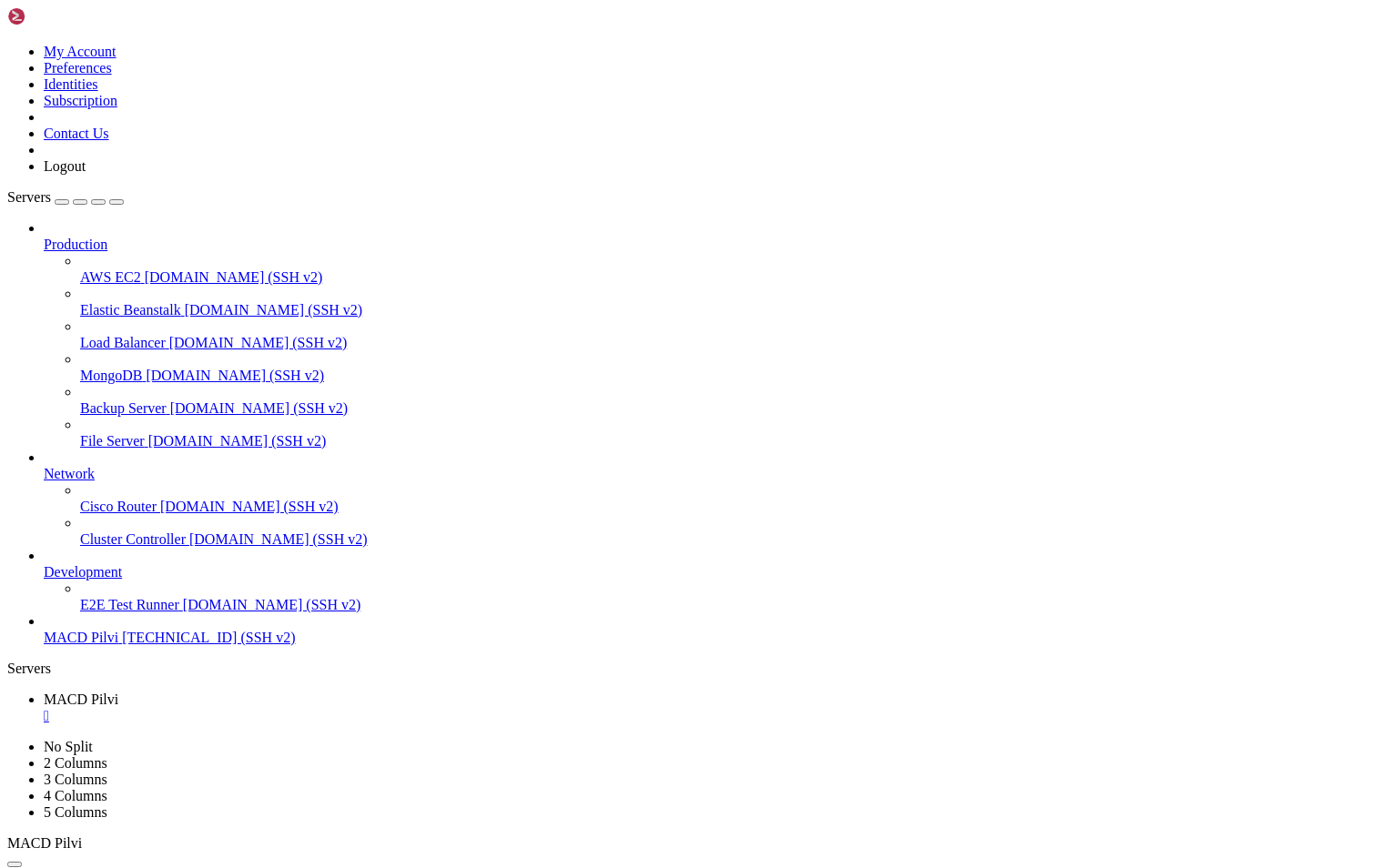
scroll to position [1408, 0]
copy div "root@ubuntu-4gb-hel1-1:~/freqtrade# telnet 157.180.94.67 8080 Trying 157.180.94…"
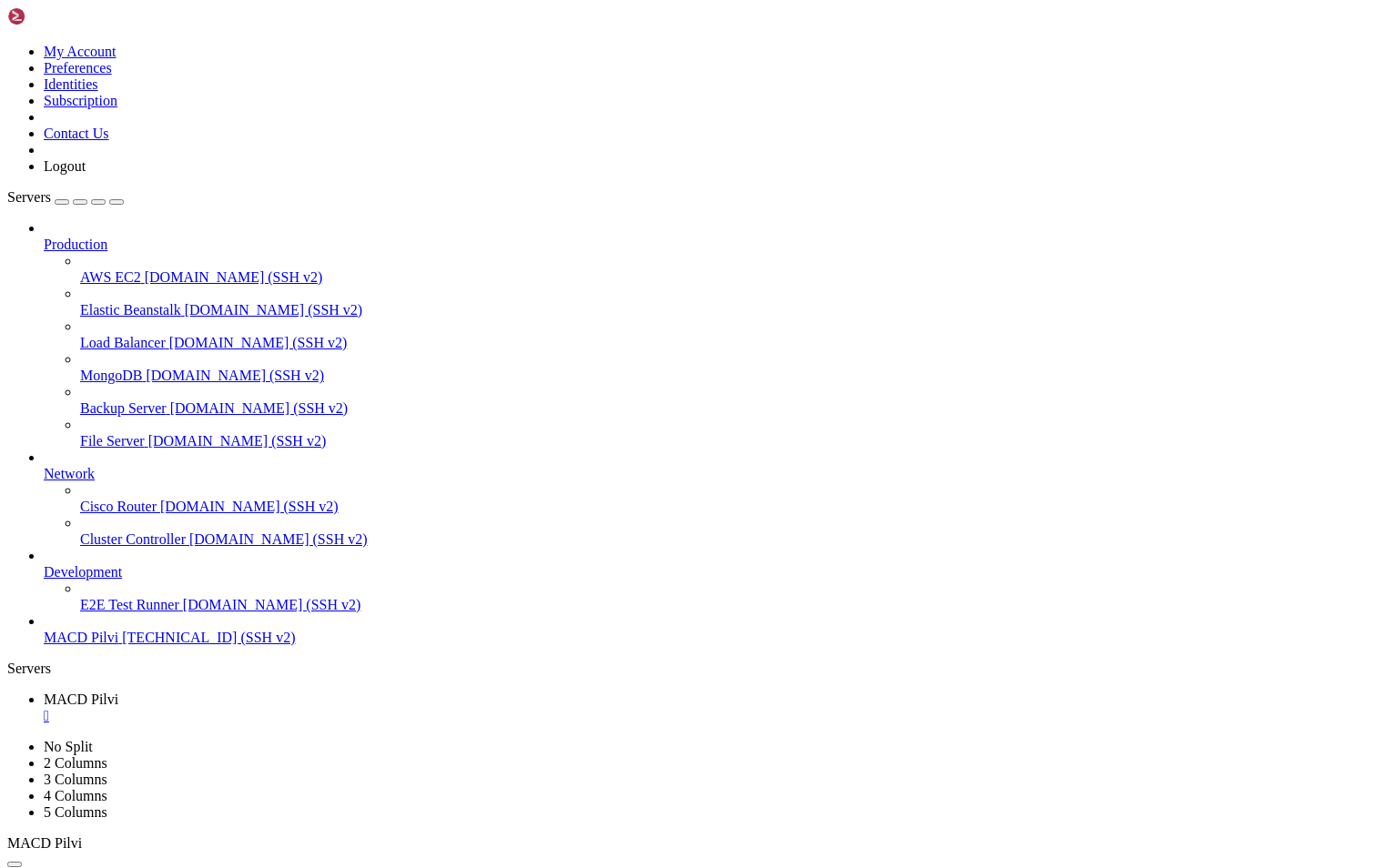
scroll to position [1763, 0]
drag, startPoint x: 390, startPoint y: 1594, endPoint x: 56, endPoint y: 1277, distance: 460.5
copy div "api_server" : { "enabled" : true , "listen_ip_address" : "0.0.0.0" , "listen_po…"
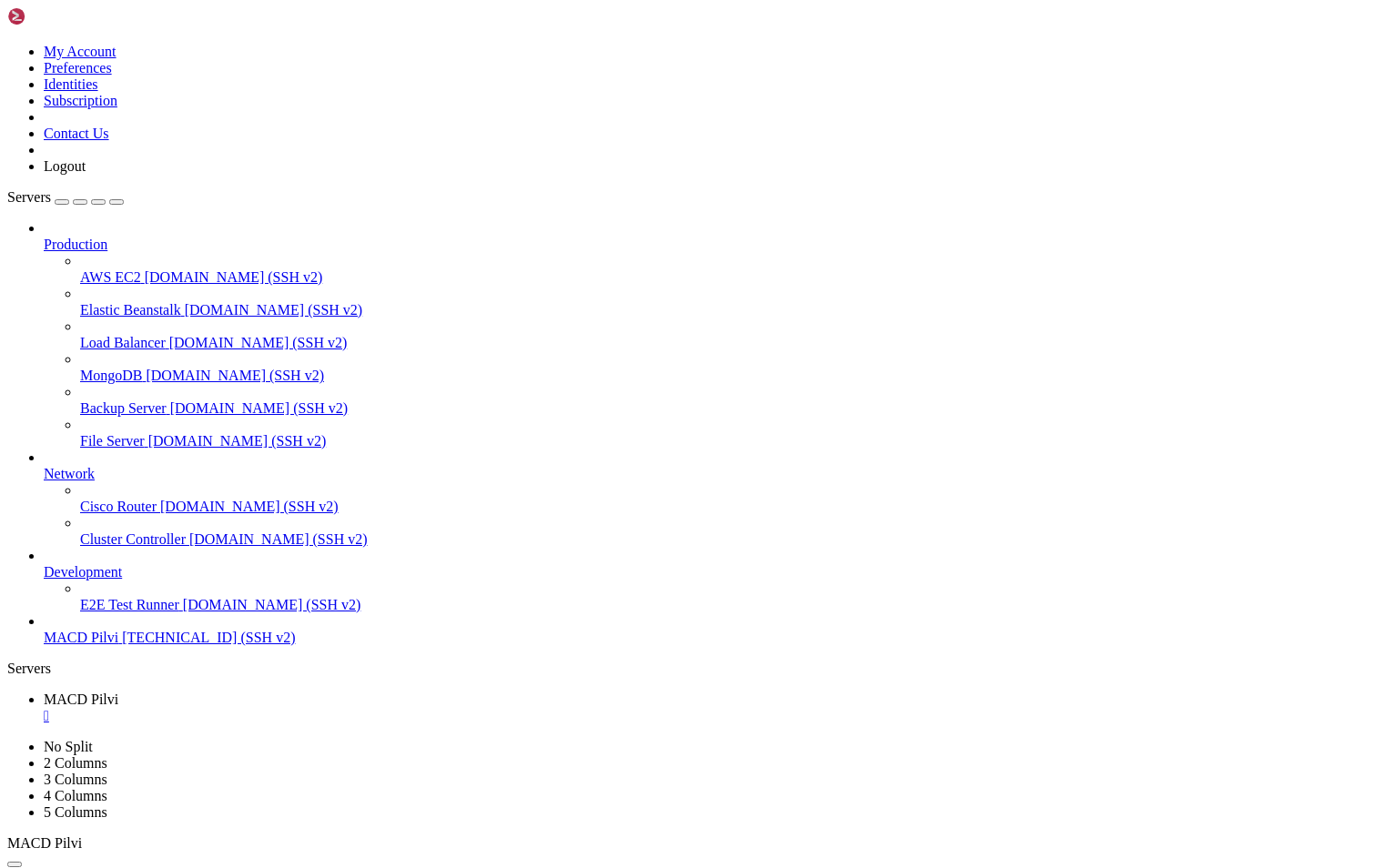
drag, startPoint x: 68, startPoint y: 1180, endPoint x: 404, endPoint y: 1681, distance: 603.2
drag, startPoint x: 387, startPoint y: 1681, endPoint x: 320, endPoint y: 1315, distance: 372.1
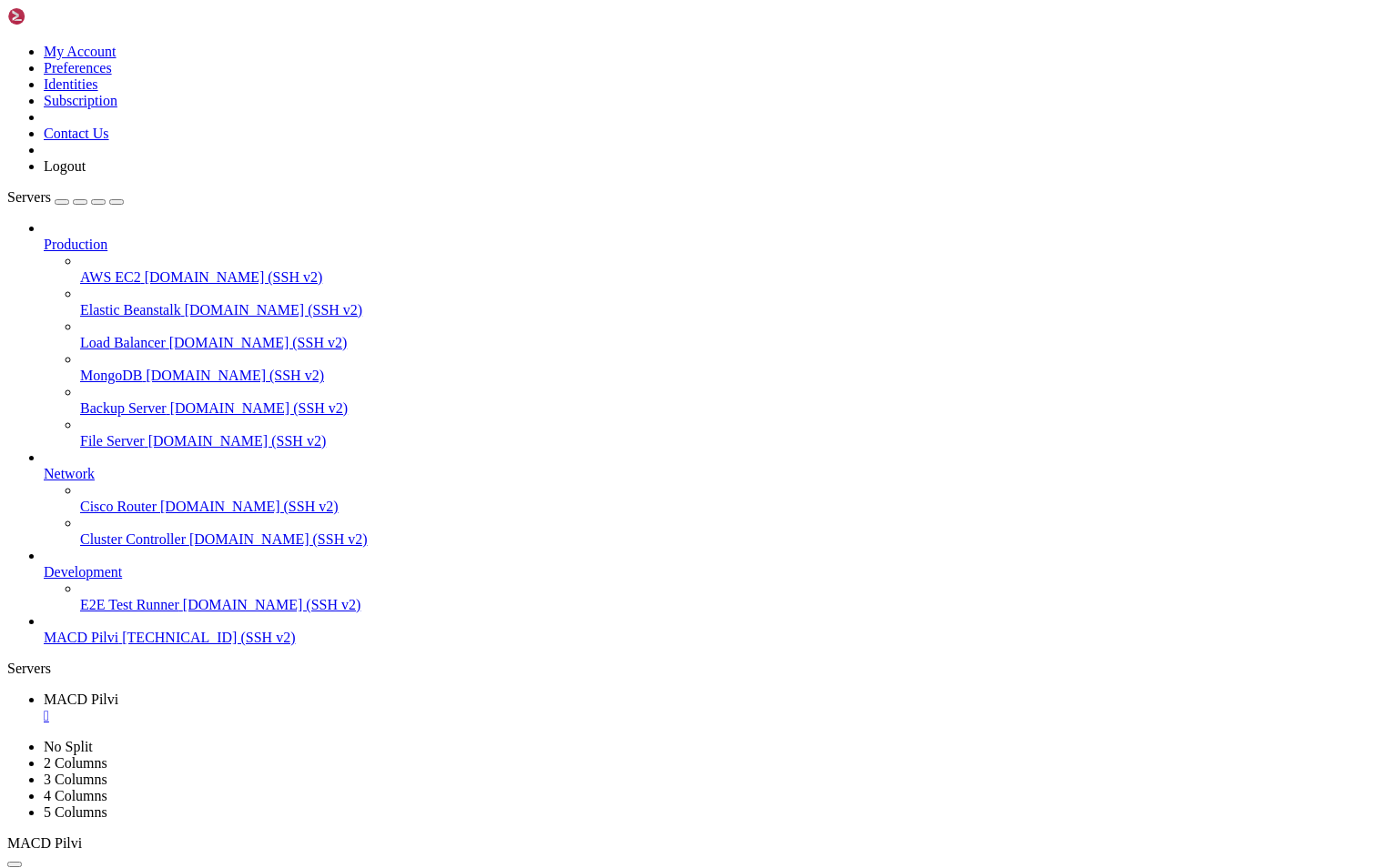
drag, startPoint x: 79, startPoint y: 1309, endPoint x: 457, endPoint y: 1635, distance: 499.2
drag, startPoint x: 142, startPoint y: 1742, endPoint x: 289, endPoint y: 1711, distance: 150.2
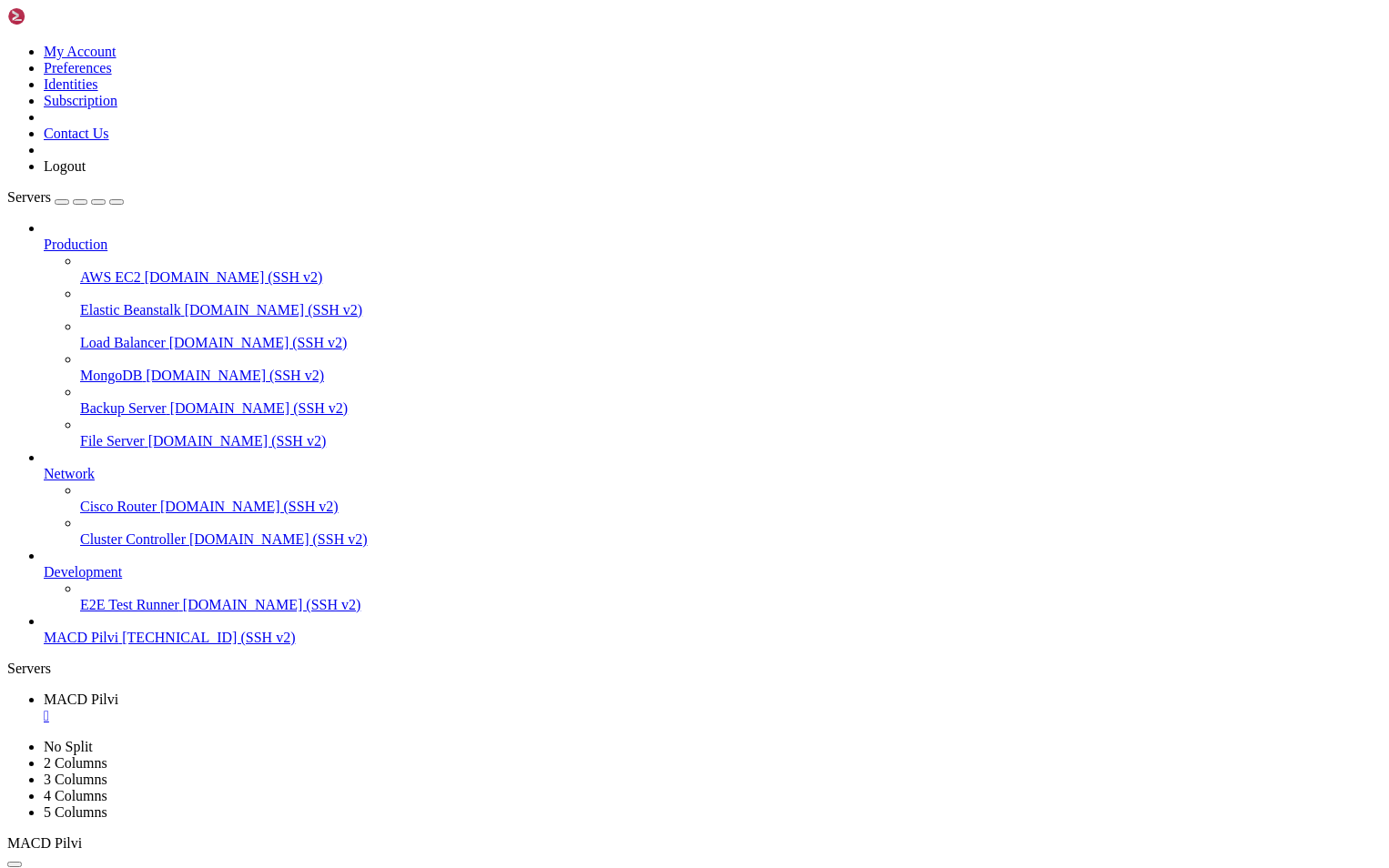
copy div "sudo ufw status Status: inactive"
drag, startPoint x: 861, startPoint y: 1740, endPoint x: 16, endPoint y: 1719, distance: 845.3
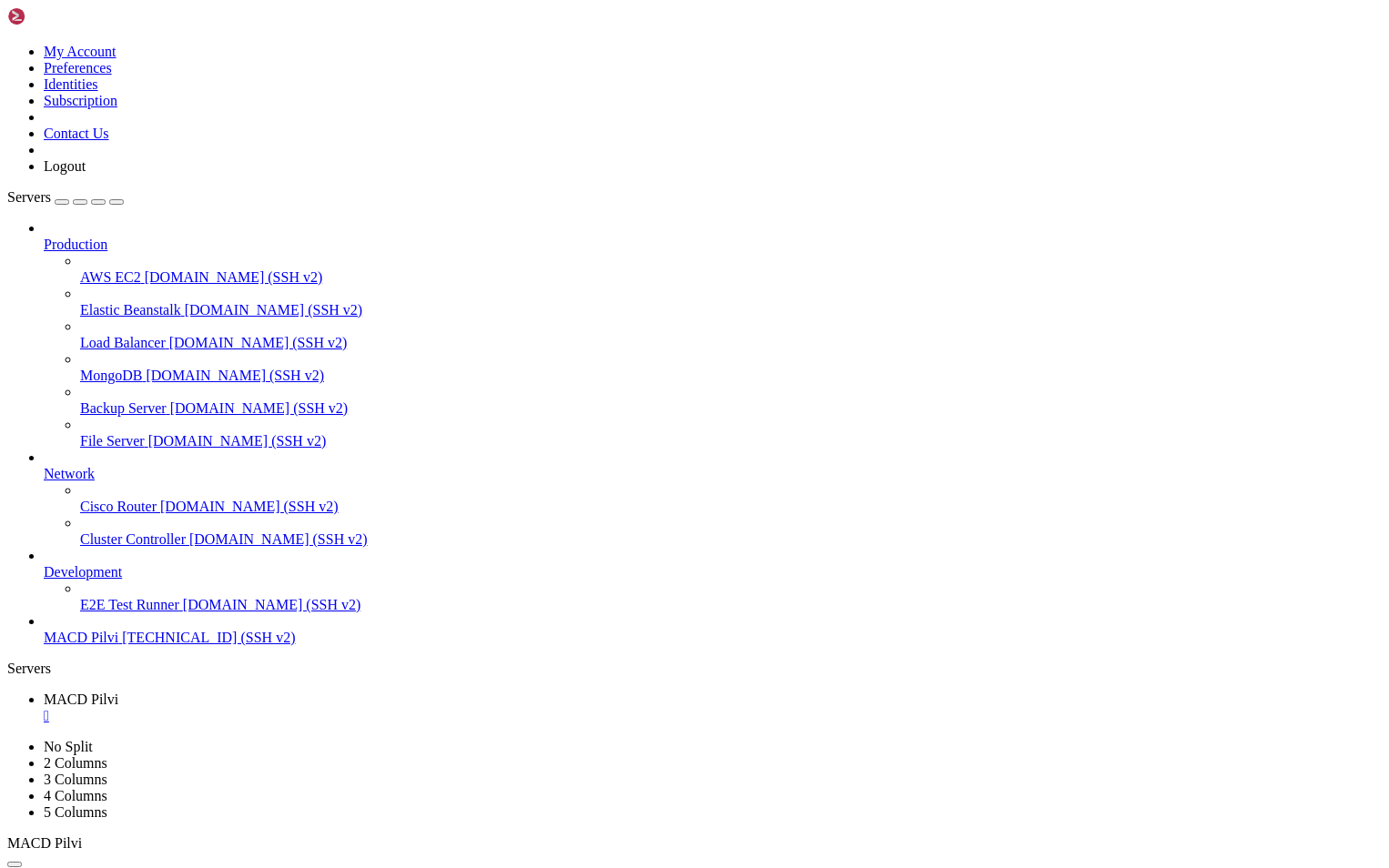
scroll to position [2011, 0]
copy div "tcp LISTEN 0 4096 0.0.0.0: 8080 0.0.0.0:* users:(("docker-proxy",pid=61516,fd=4…"
drag, startPoint x: 14, startPoint y: 1735, endPoint x: 668, endPoint y: 1741, distance: 654.0
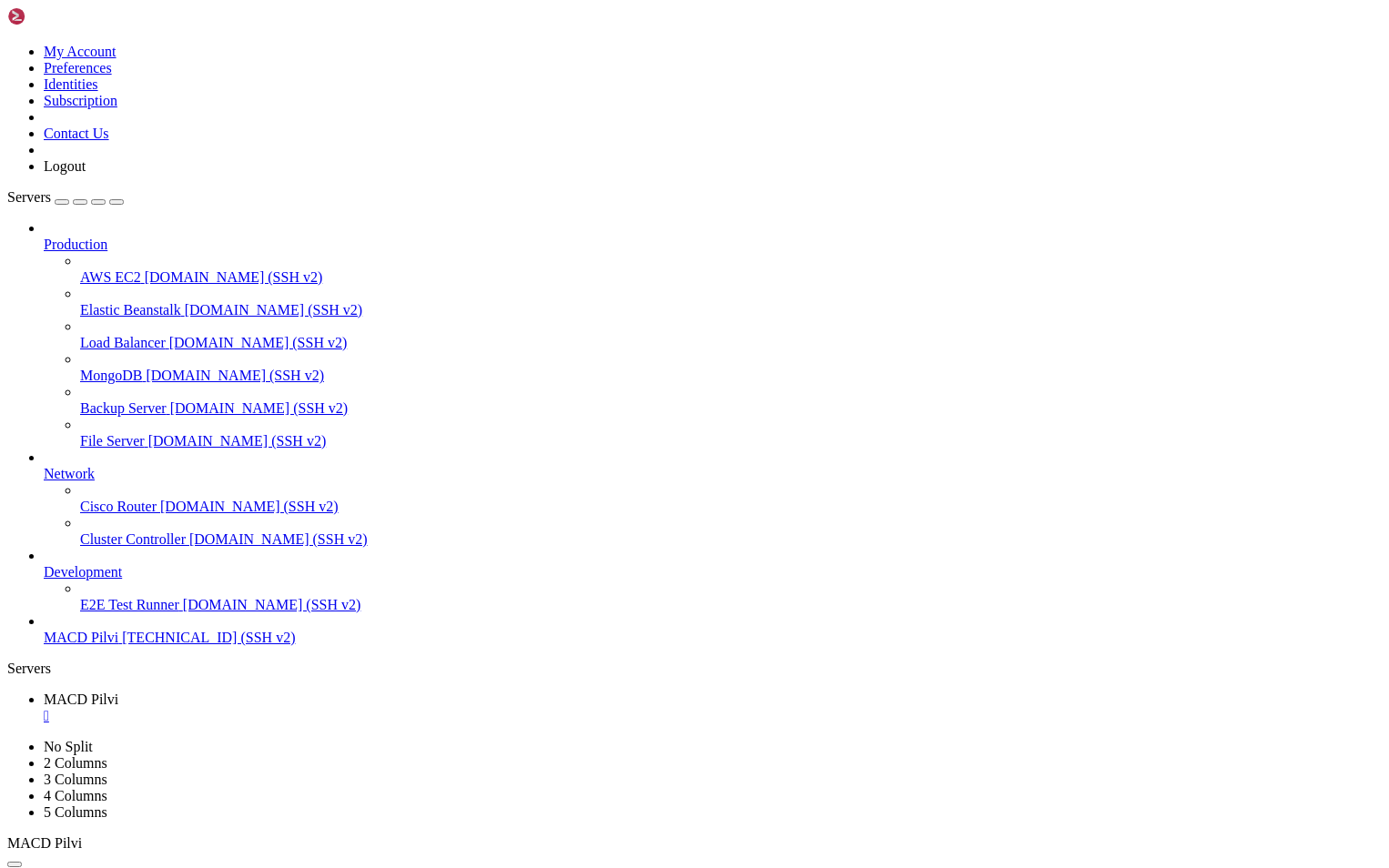
copy x-row "curl: (7) Failed to connect to 157.180.94.67 port 8080 after 0 ms: Connection r…"
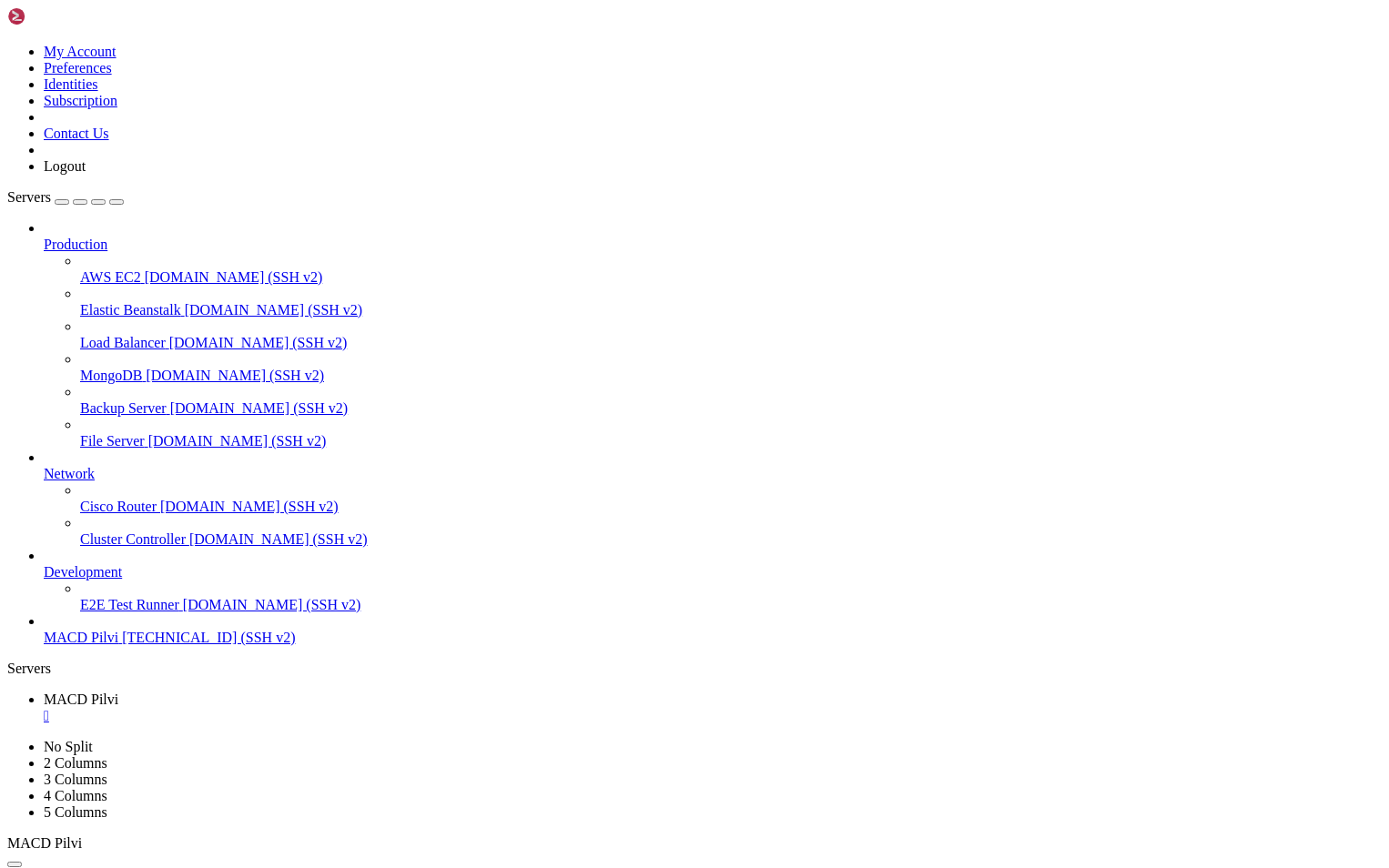
drag, startPoint x: 411, startPoint y: 1744, endPoint x: 14, endPoint y: 1570, distance: 433.5
copy div "tar -xzf hcloud-linux-amd64.tar.gz sudo mv hcloud /usr/local/bin/ % Total % Rec…"
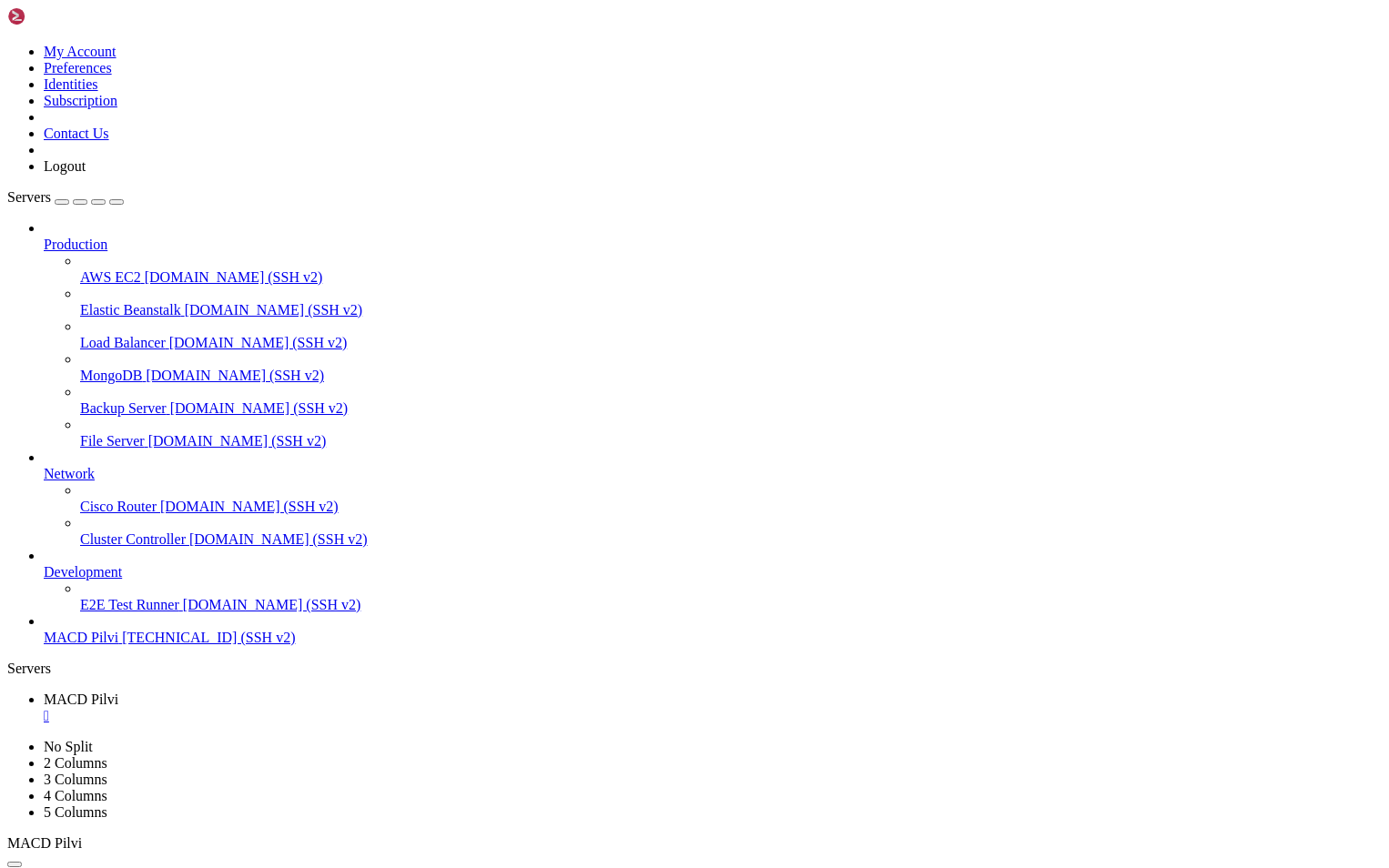
scroll to position [3388, 0]
drag, startPoint x: 329, startPoint y: 1756, endPoint x: 53, endPoint y: 1539, distance: 351.1
copy div "09-16 20:13:16 (319 MB/s) - ‘hcloud-linux-amd64.tar.gz.1’ saved [6349669/634966…"
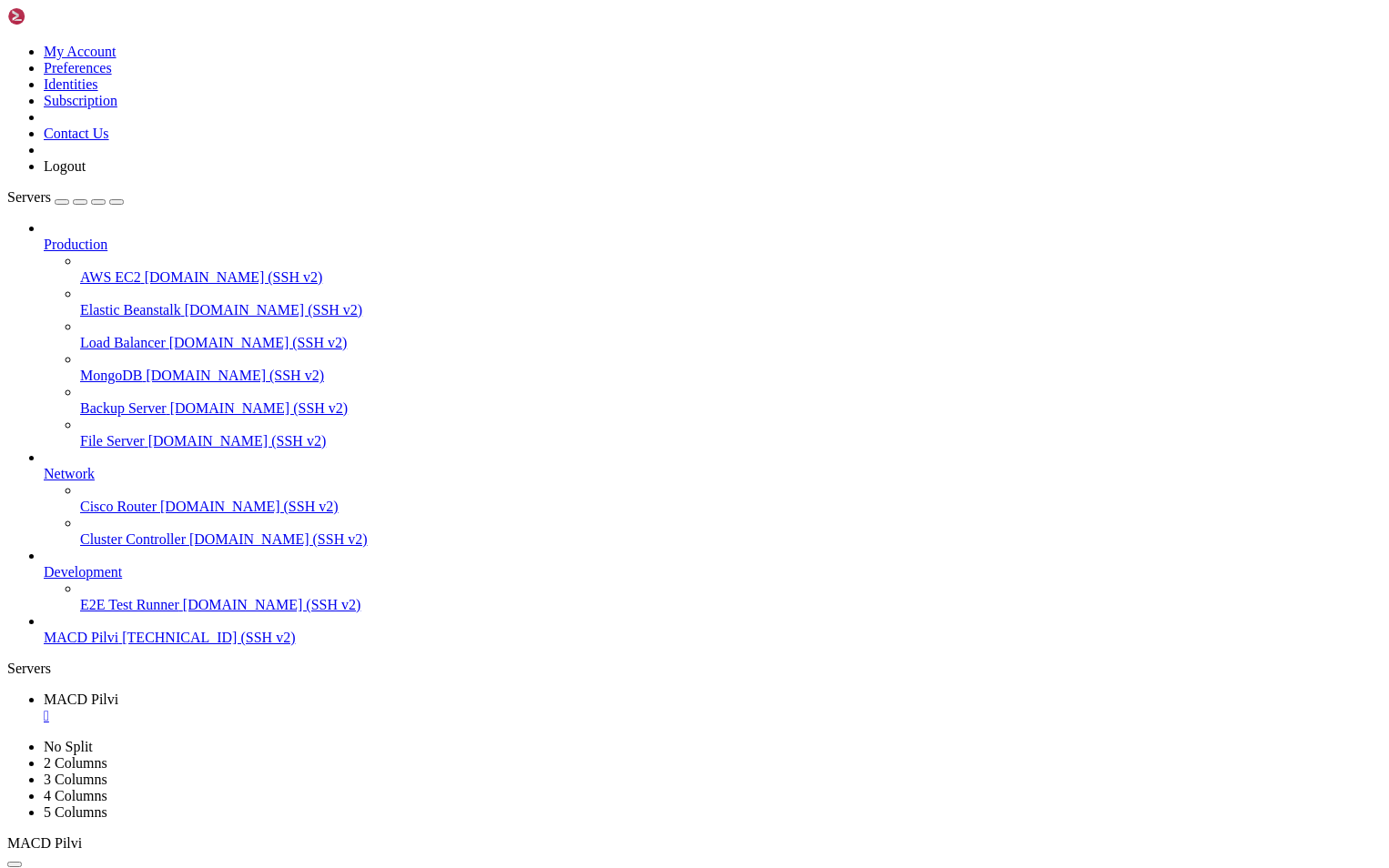
drag, startPoint x: 145, startPoint y: 1743, endPoint x: 232, endPoint y: 1818, distance: 114.9
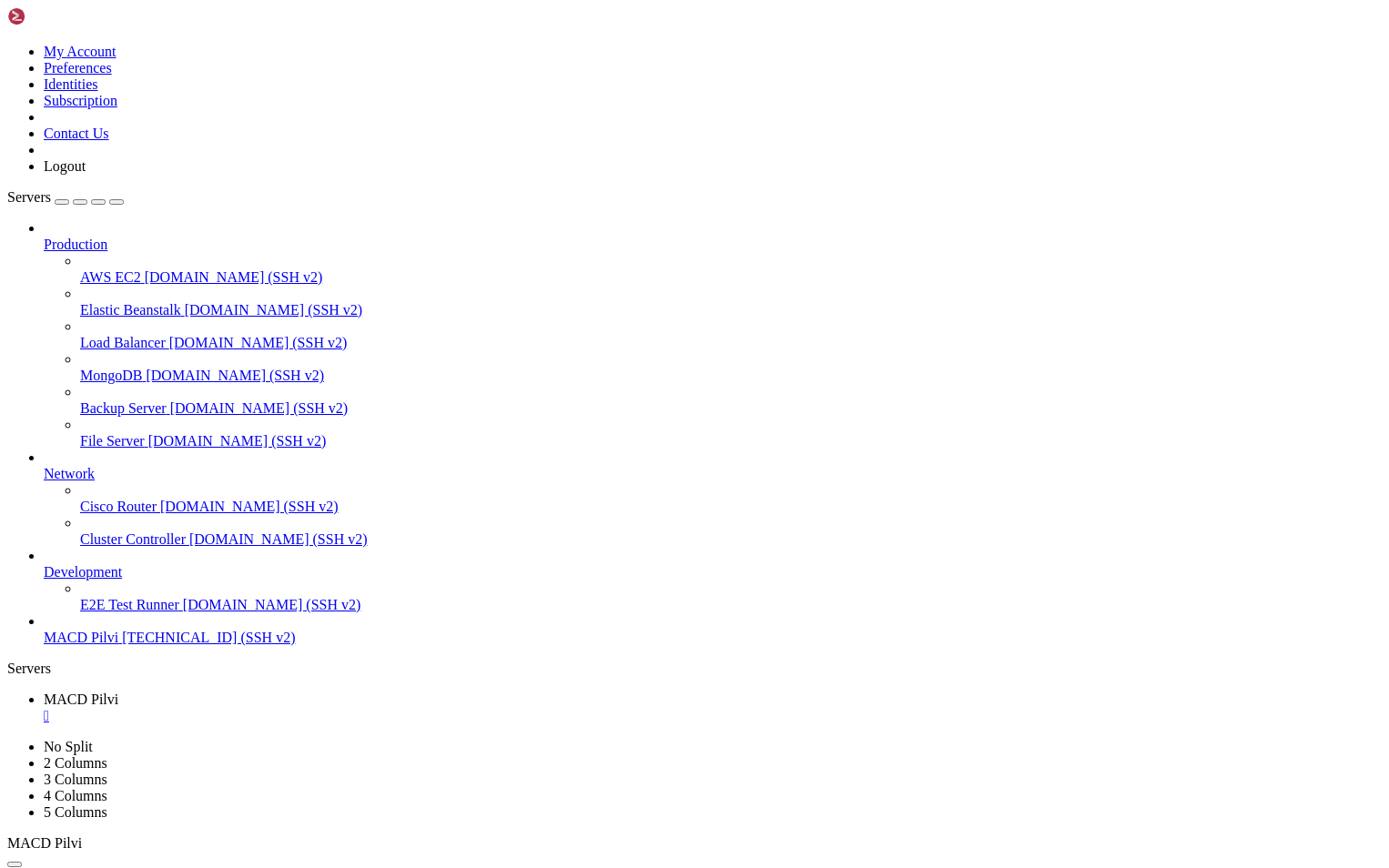
drag, startPoint x: 114, startPoint y: 1737, endPoint x: 15, endPoint y: 1747, distance: 99.5
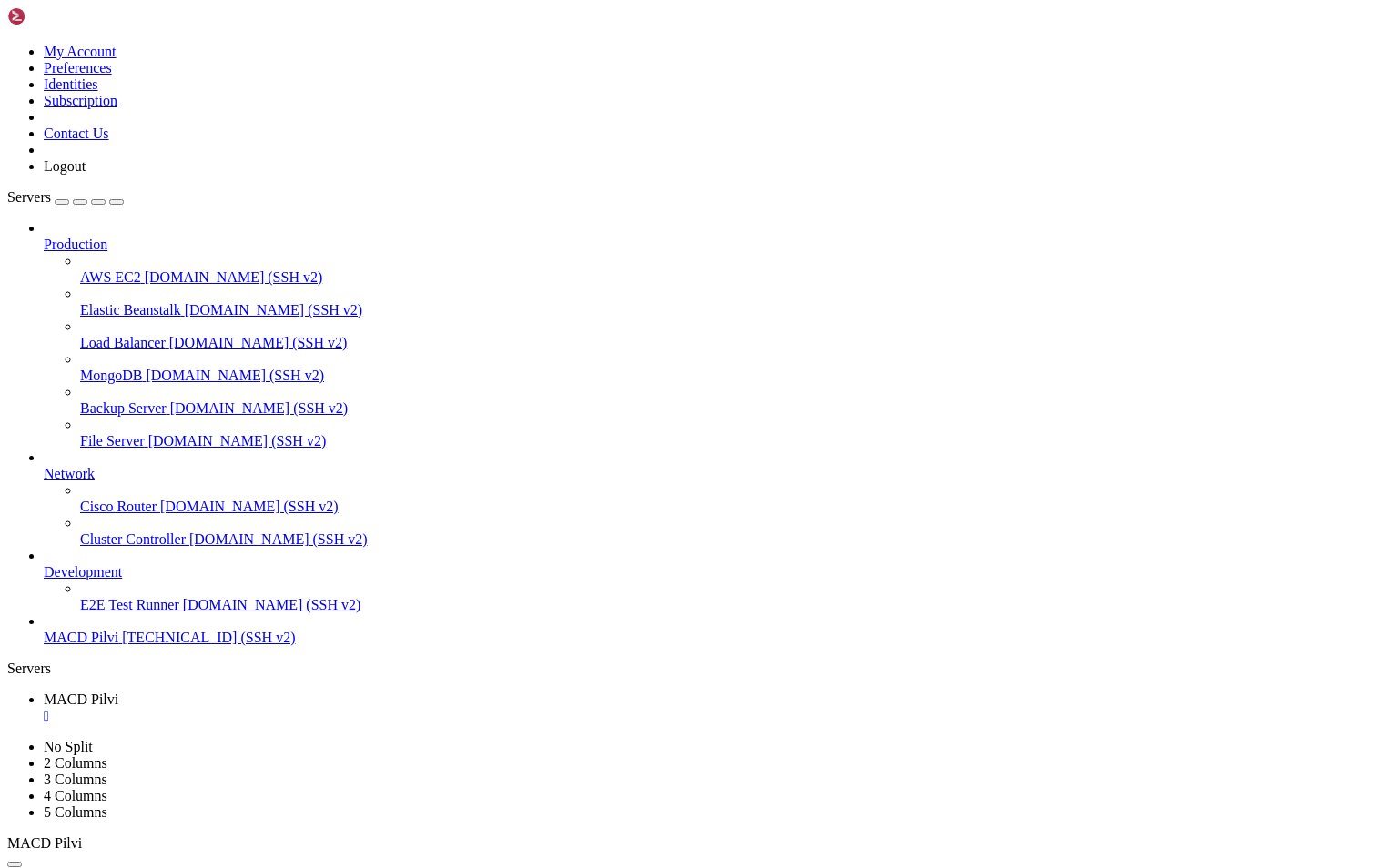
scroll to position [4702, 0]
drag, startPoint x: 582, startPoint y: 1723, endPoint x: 705, endPoint y: 1726, distance: 123.0
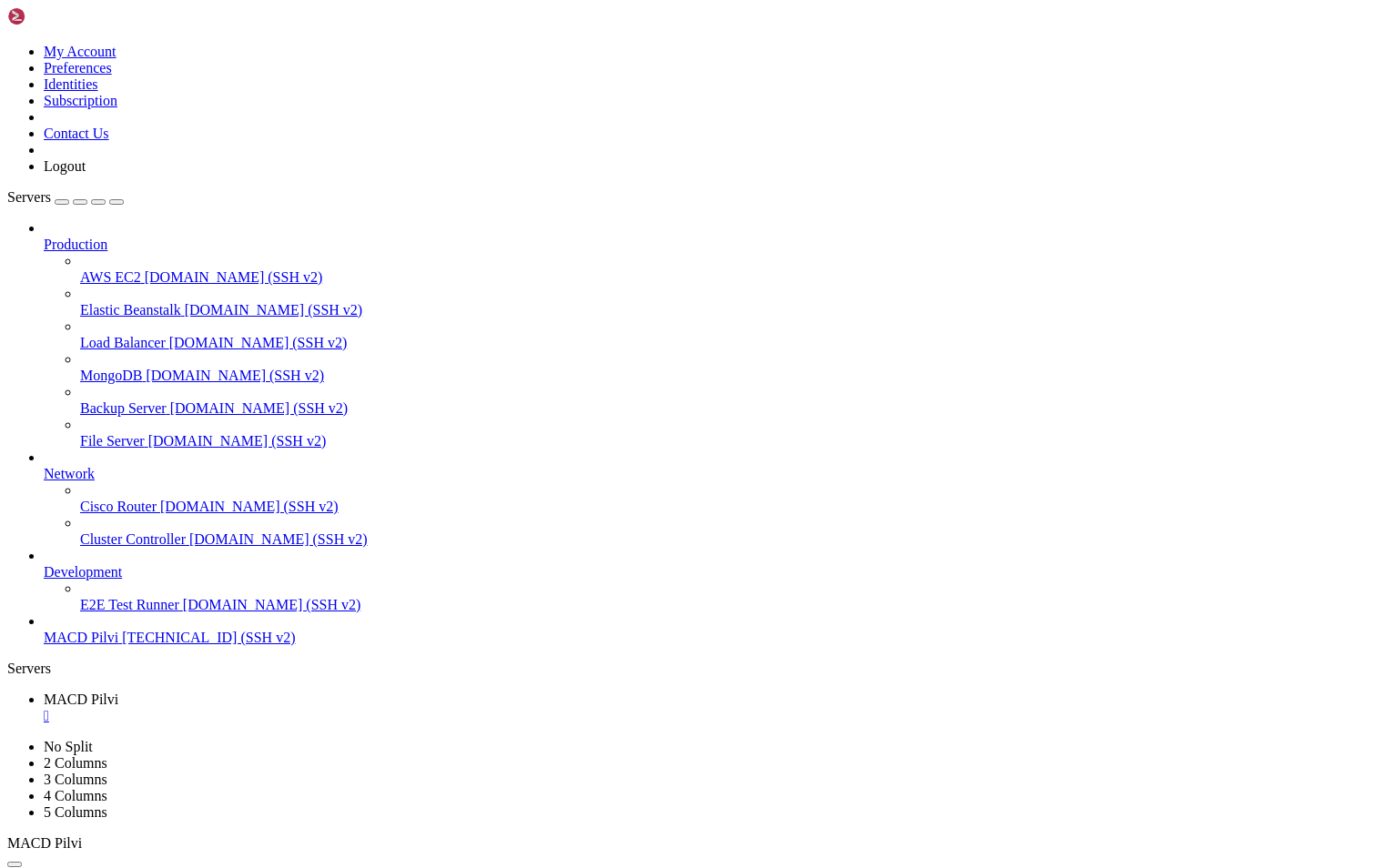
drag, startPoint x: 13, startPoint y: 1742, endPoint x: 142, endPoint y: 1734, distance: 129.2
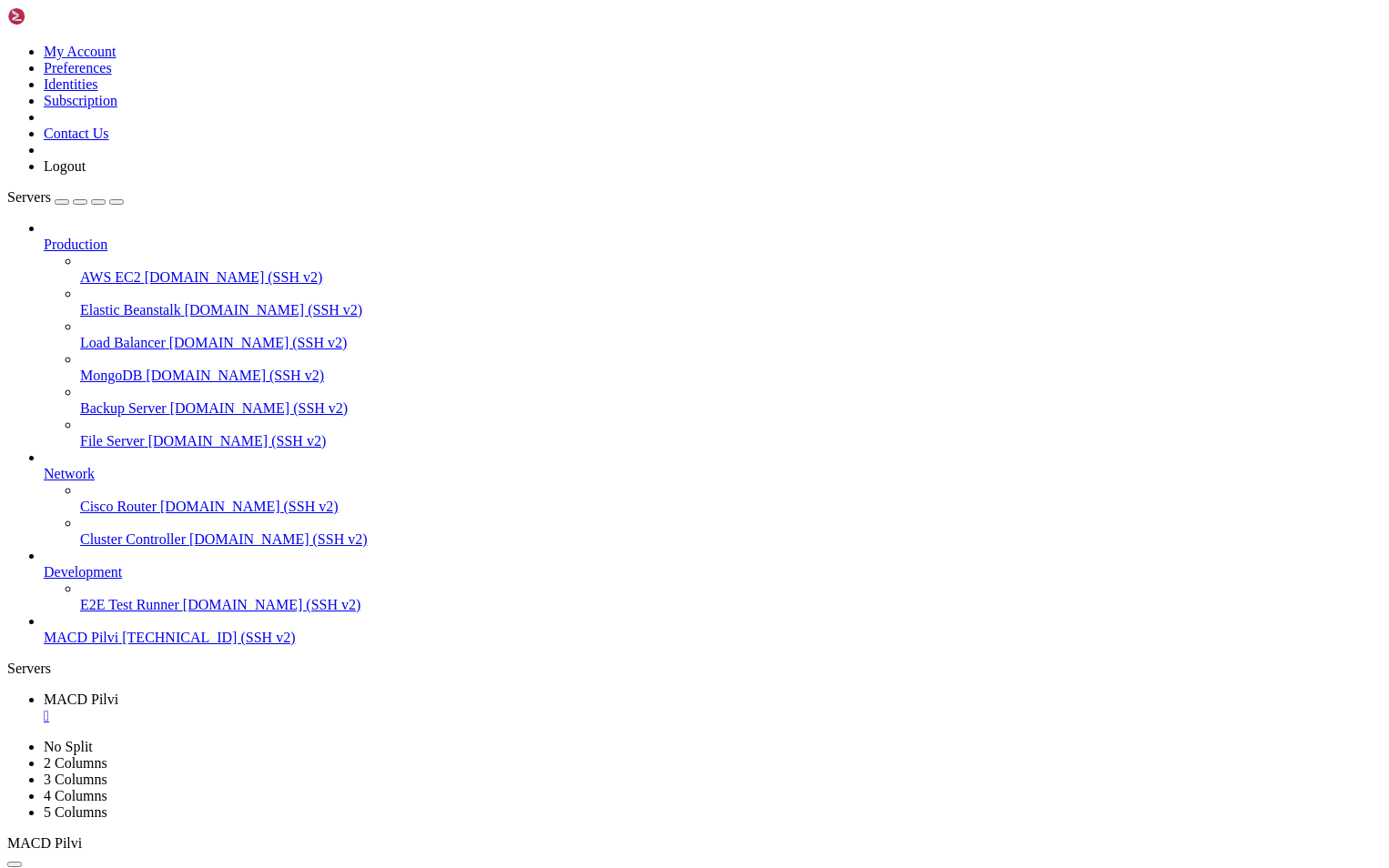
drag, startPoint x: 504, startPoint y: 1708, endPoint x: 18, endPoint y: 1710, distance: 486.0
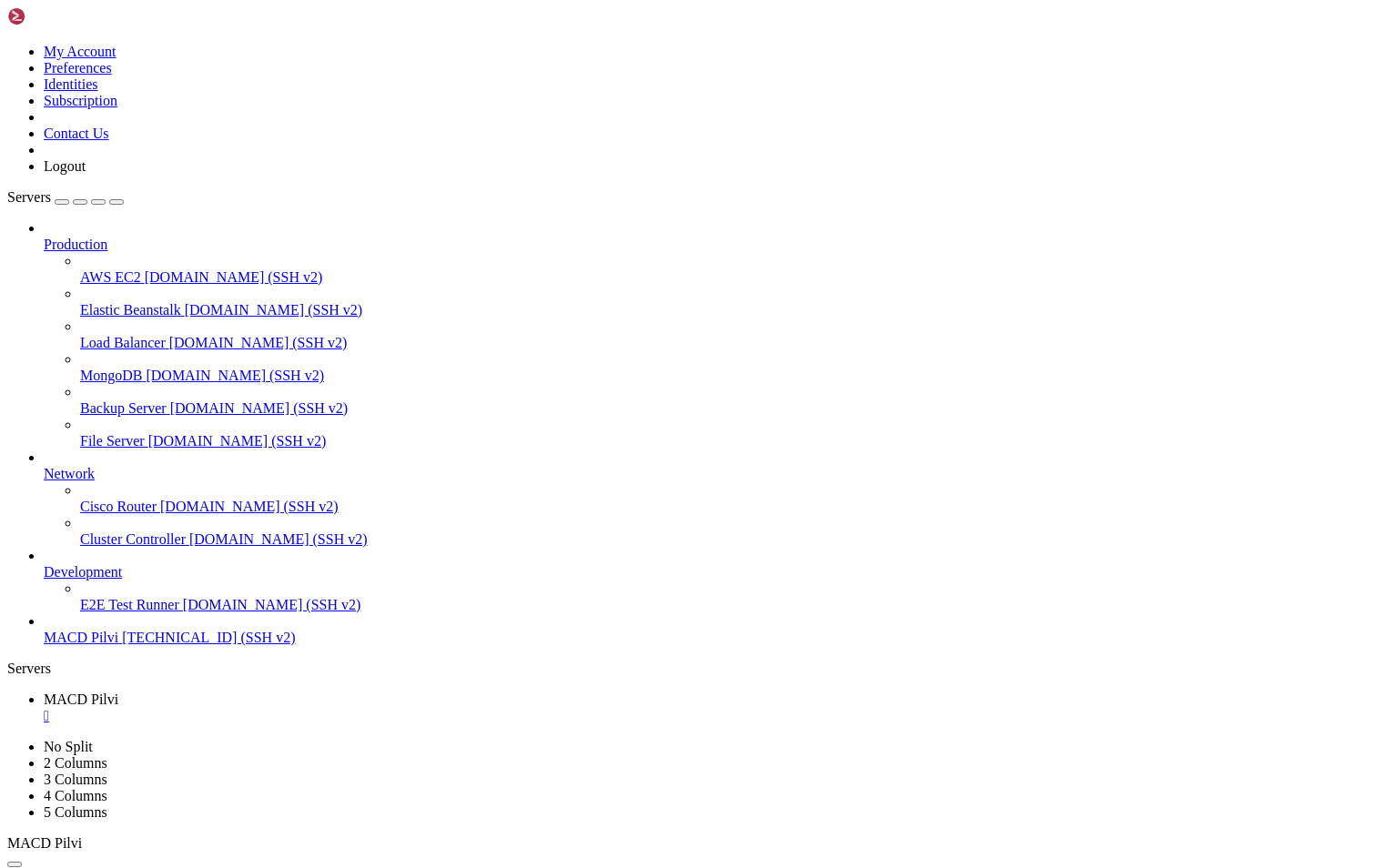
copy x-row "gEr8KliOLOBinGWZna9BATBez9JlTgSUxglyNPG3LZjRvI0sD3b4yQkc71t7E6dd"
drag, startPoint x: 821, startPoint y: 1842, endPoint x: 576, endPoint y: 1605, distance: 340.9
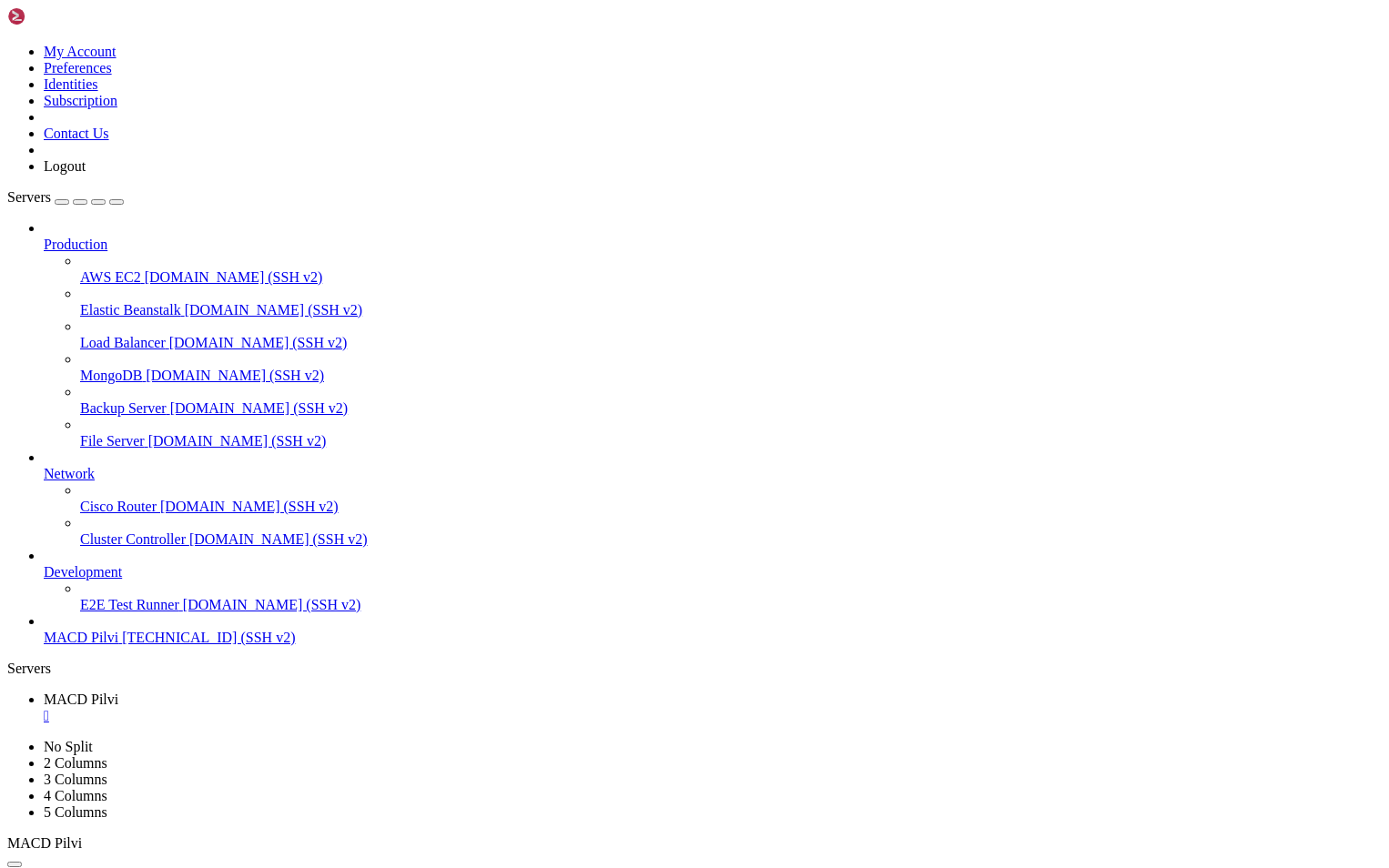
drag, startPoint x: 491, startPoint y: 1736, endPoint x: 14, endPoint y: 1724, distance: 477.2
drag, startPoint x: 202, startPoint y: 1730, endPoint x: 56, endPoint y: 1721, distance: 146.3
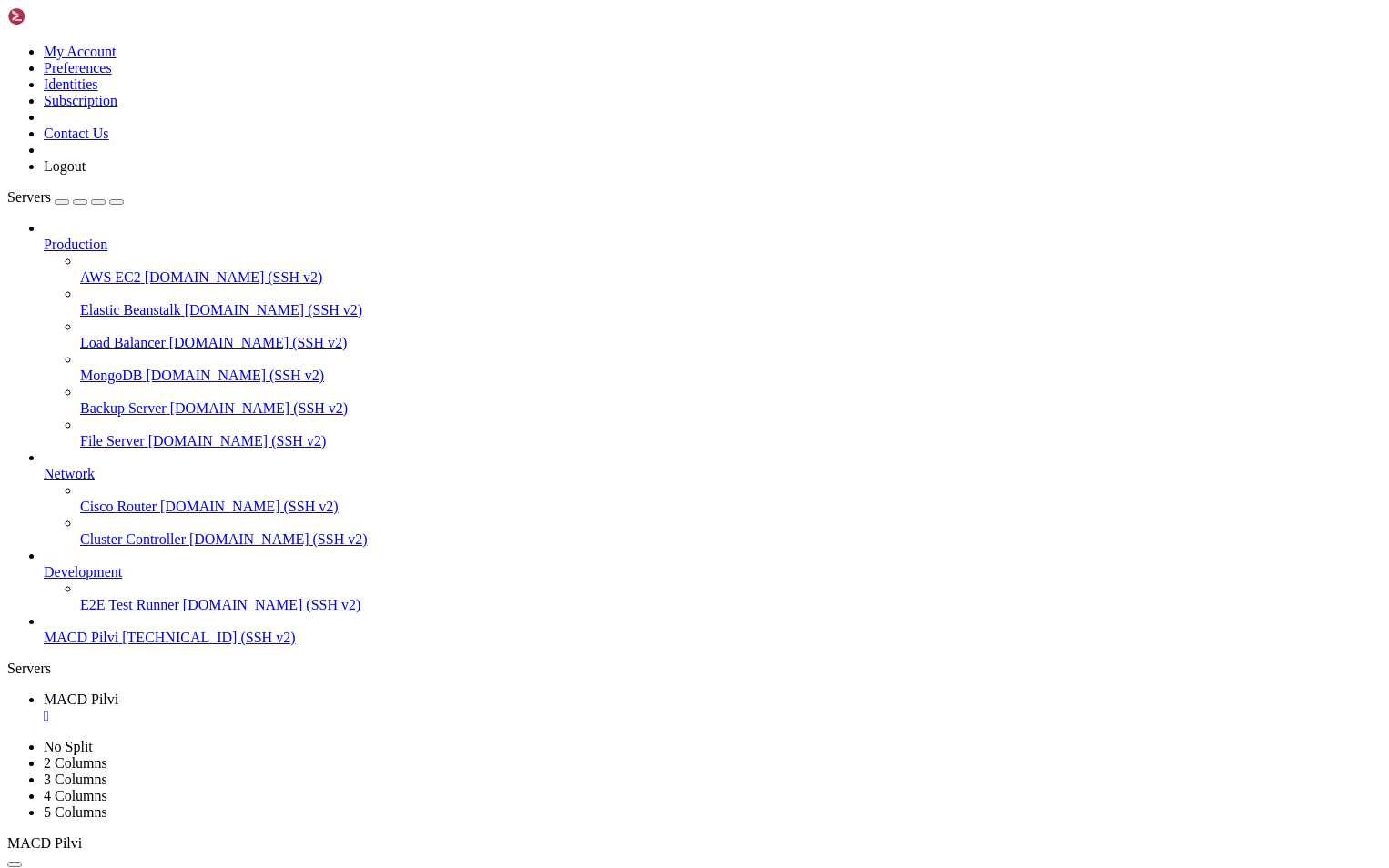
drag, startPoint x: 49, startPoint y: 1722, endPoint x: 63, endPoint y: 1721, distance: 14.0
